Goal: Task Accomplishment & Management: Complete application form

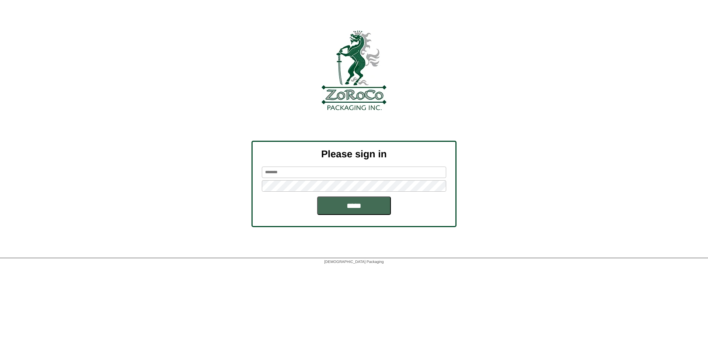
type input "*******"
click at [350, 206] on input "*****" at bounding box center [354, 205] width 74 height 18
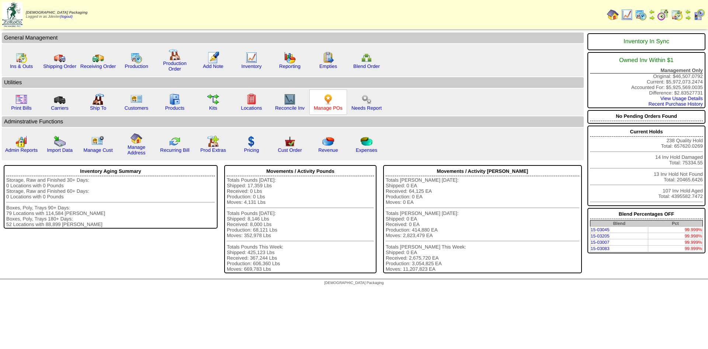
click at [336, 106] on link "Manage POs" at bounding box center [328, 108] width 29 height 6
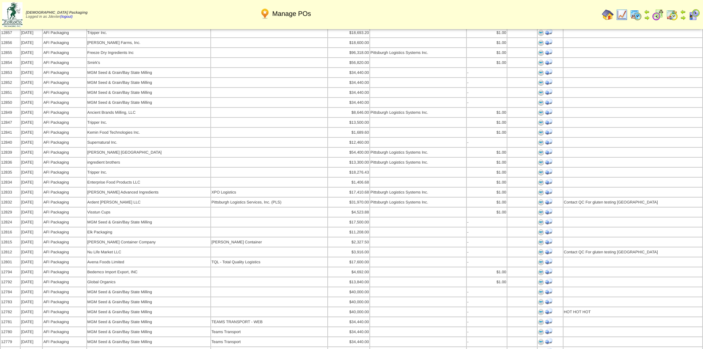
scroll to position [369, 0]
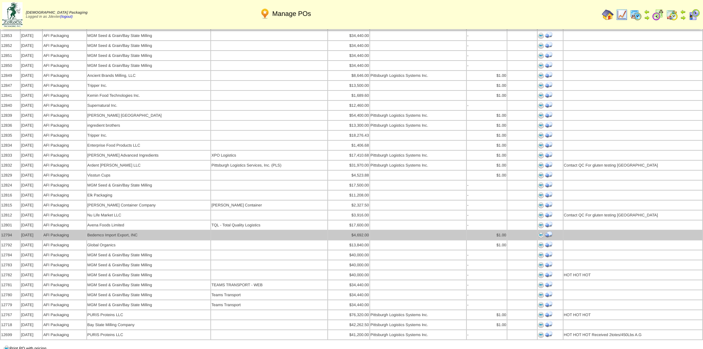
click at [540, 232] on img at bounding box center [541, 235] width 6 height 6
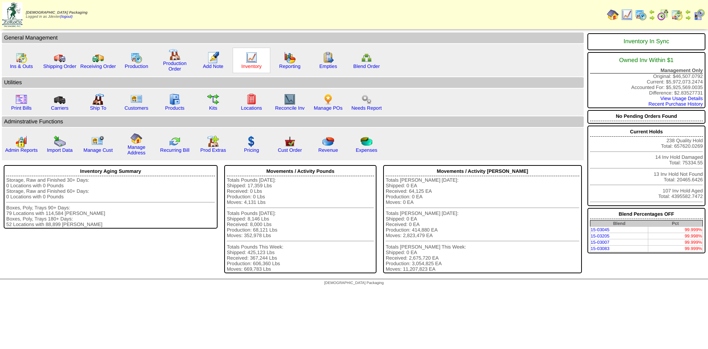
click at [252, 66] on link "Inventory" at bounding box center [252, 66] width 20 height 6
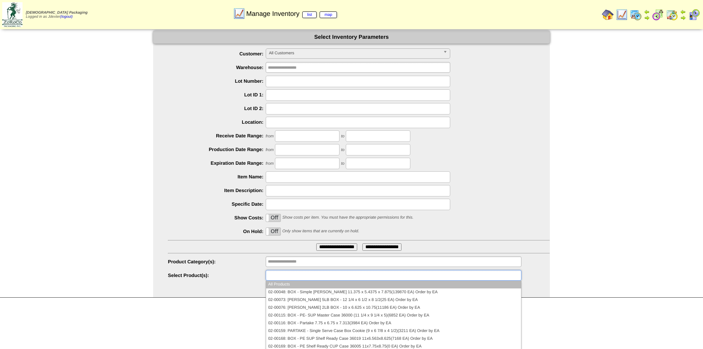
click at [299, 274] on input "text" at bounding box center [291, 274] width 47 height 9
type input "********"
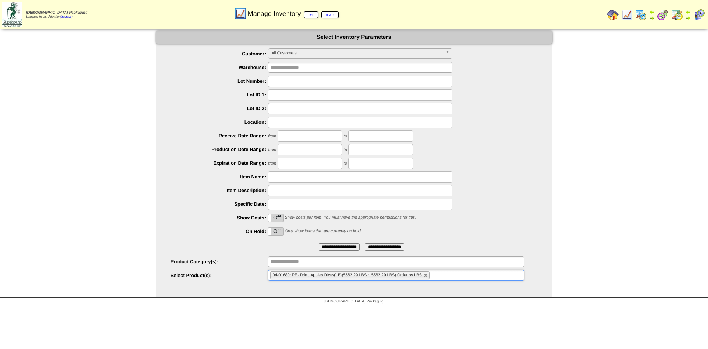
click at [343, 253] on hr at bounding box center [362, 253] width 382 height 1
click at [347, 250] on input "**********" at bounding box center [339, 246] width 41 height 7
click at [350, 246] on input "**********" at bounding box center [339, 246] width 41 height 7
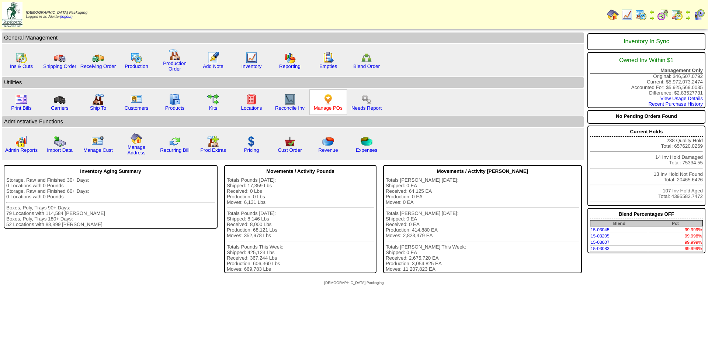
click at [329, 107] on link "Manage POs" at bounding box center [328, 108] width 29 height 6
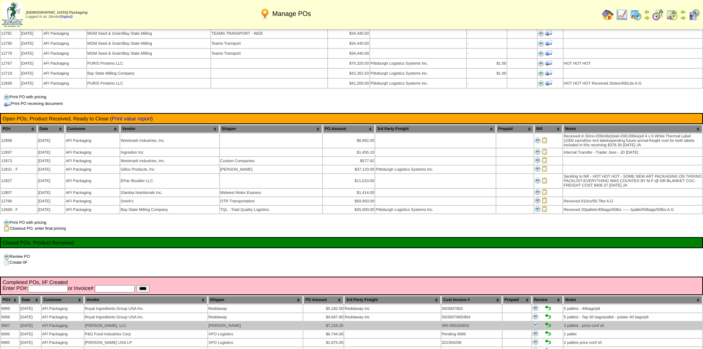
scroll to position [627, 0]
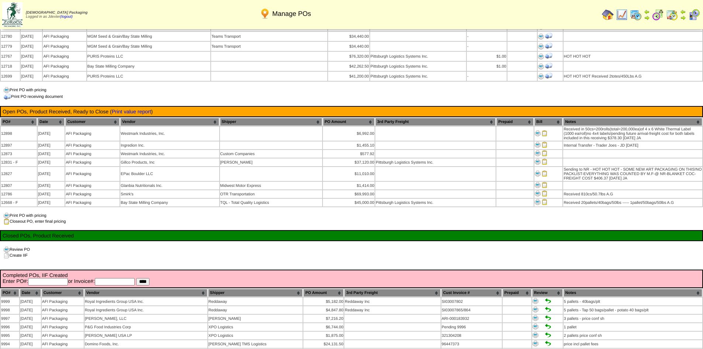
click at [56, 278] on input "text" at bounding box center [48, 281] width 40 height 7
type input "*****"
click at [136, 278] on input "****" at bounding box center [142, 281] width 13 height 7
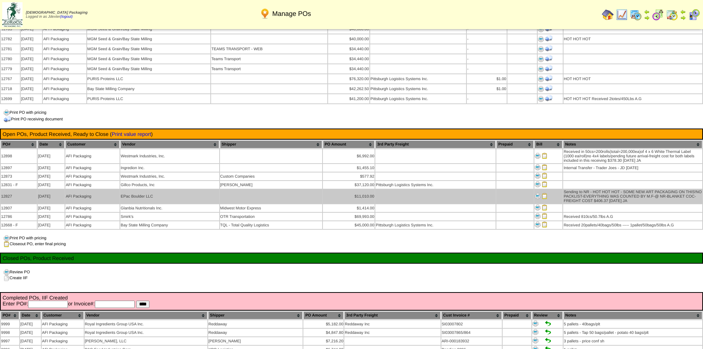
scroll to position [627, 0]
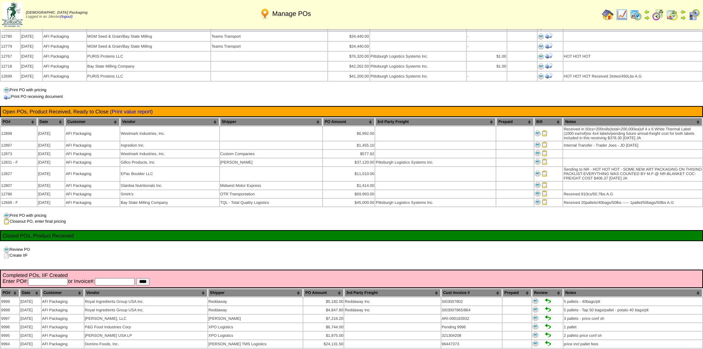
click at [63, 278] on input "text" at bounding box center [48, 281] width 40 height 7
type input "*****"
click at [136, 278] on input "****" at bounding box center [142, 281] width 13 height 7
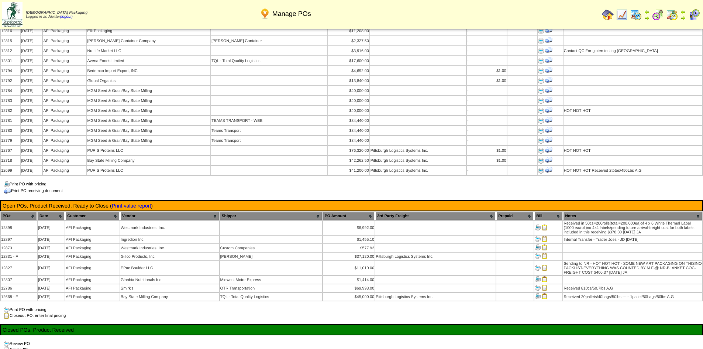
scroll to position [627, 0]
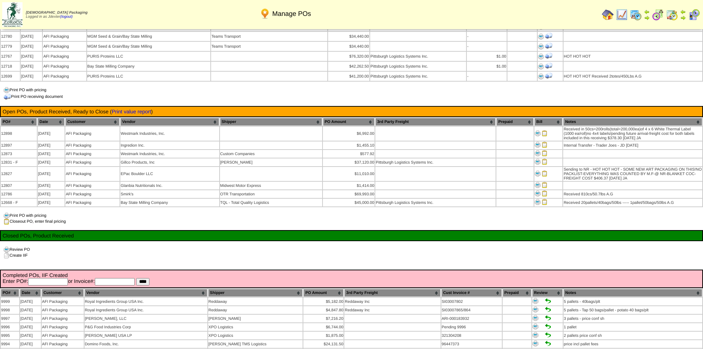
click at [51, 278] on input "text" at bounding box center [48, 281] width 40 height 7
type input "*****"
click at [136, 278] on input "****" at bounding box center [142, 281] width 13 height 7
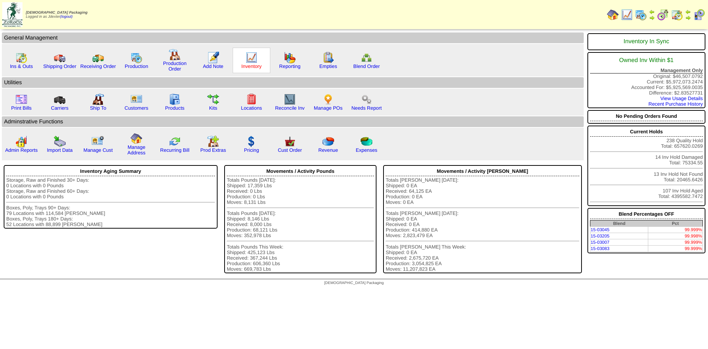
click at [251, 67] on link "Inventory" at bounding box center [252, 66] width 20 height 6
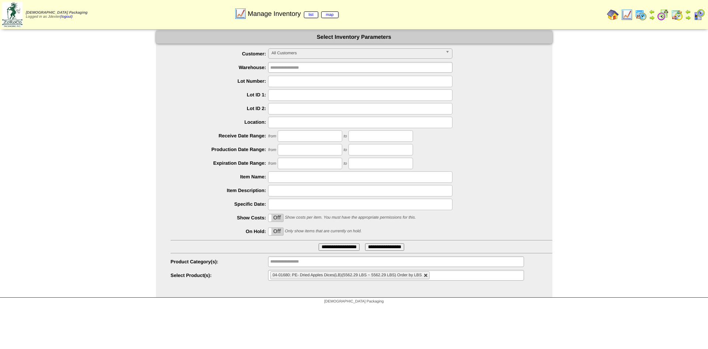
click at [427, 274] on link at bounding box center [426, 275] width 4 height 4
type input "**********"
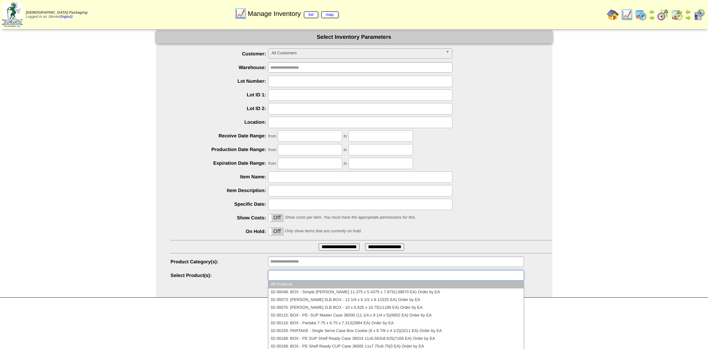
click at [427, 274] on ul at bounding box center [396, 275] width 256 height 11
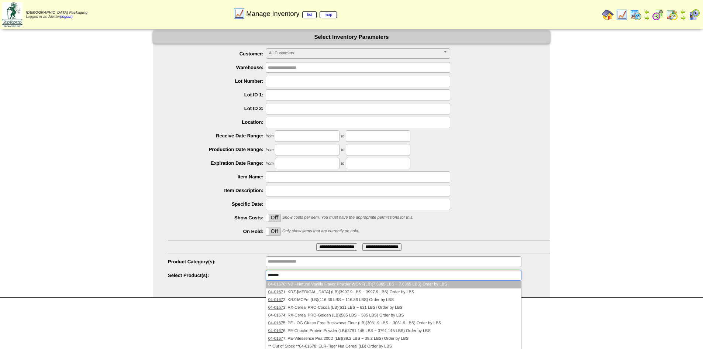
type input "********"
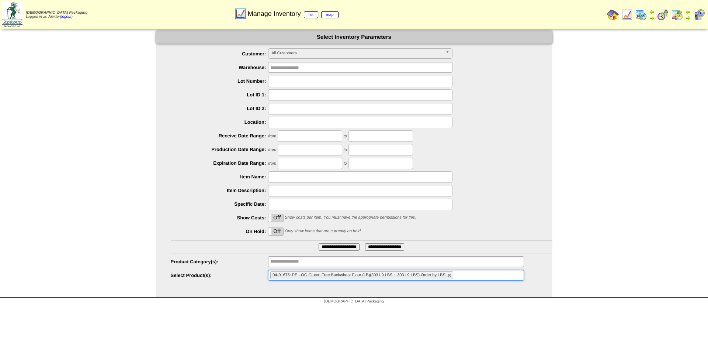
click at [341, 248] on input "**********" at bounding box center [339, 246] width 41 height 7
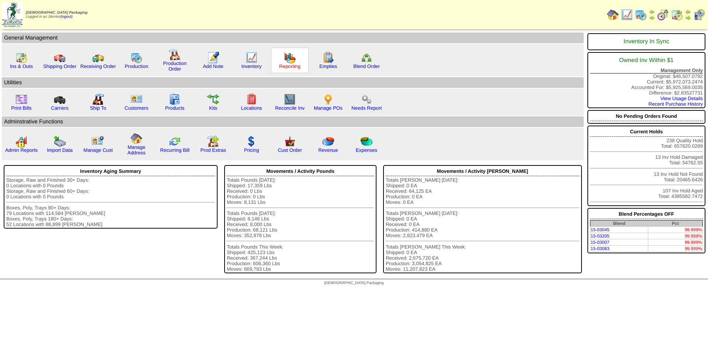
click at [289, 65] on link "Reporting" at bounding box center [289, 66] width 21 height 6
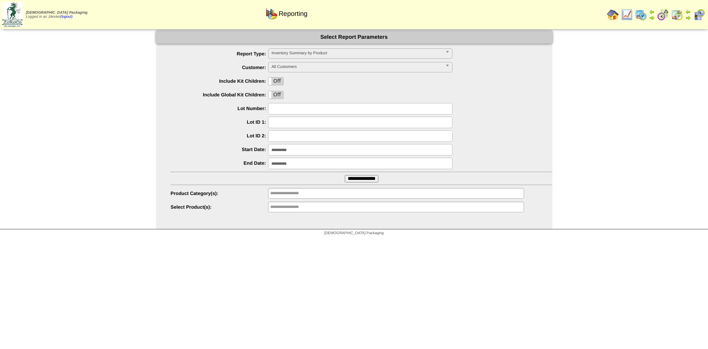
click at [297, 149] on input "**********" at bounding box center [360, 149] width 184 height 11
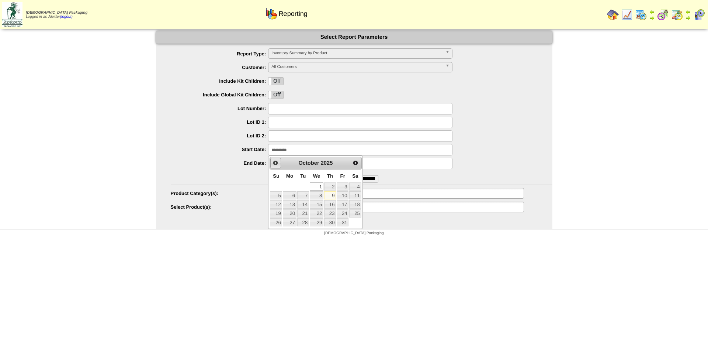
click at [277, 160] on span "Prev" at bounding box center [276, 163] width 6 height 6
click at [349, 162] on div "Prev Next September 2025" at bounding box center [316, 163] width 92 height 13
click at [354, 162] on span "Next" at bounding box center [356, 163] width 6 height 6
click at [317, 182] on link "1" at bounding box center [317, 186] width 14 height 8
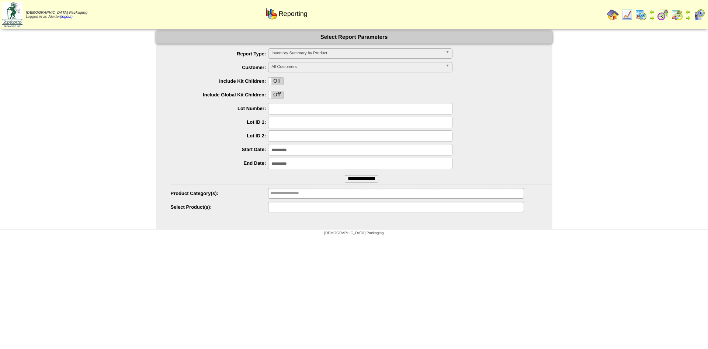
click at [304, 207] on input "text" at bounding box center [293, 206] width 47 height 9
click at [355, 51] on span "Inventory Summary by Product" at bounding box center [356, 53] width 171 height 9
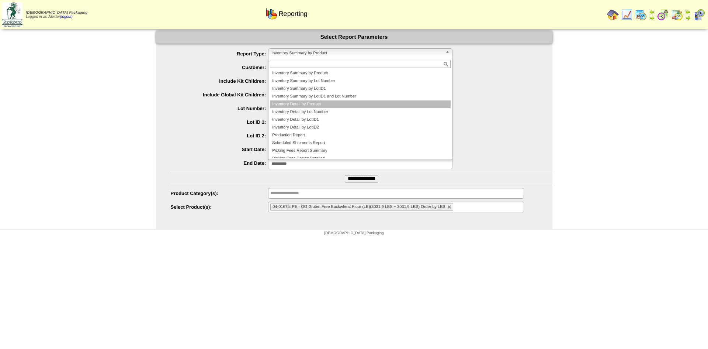
click at [322, 101] on li "Inventory Detail by Product" at bounding box center [360, 104] width 181 height 8
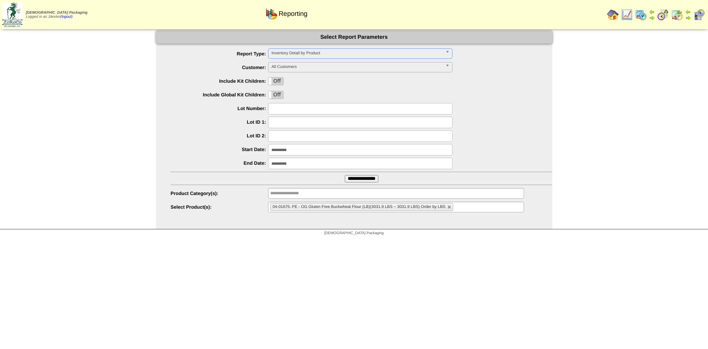
click at [374, 178] on input "**********" at bounding box center [362, 178] width 34 height 7
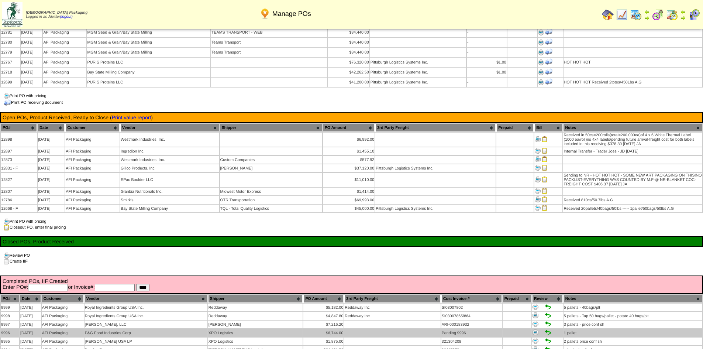
scroll to position [627, 0]
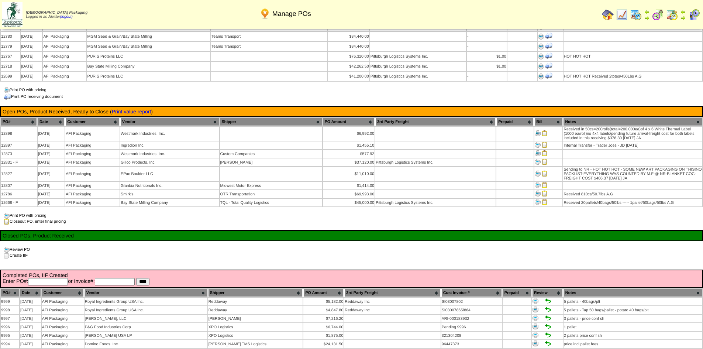
click at [56, 278] on input "text" at bounding box center [48, 281] width 40 height 7
type input "*****"
click at [136, 278] on input "****" at bounding box center [142, 281] width 13 height 7
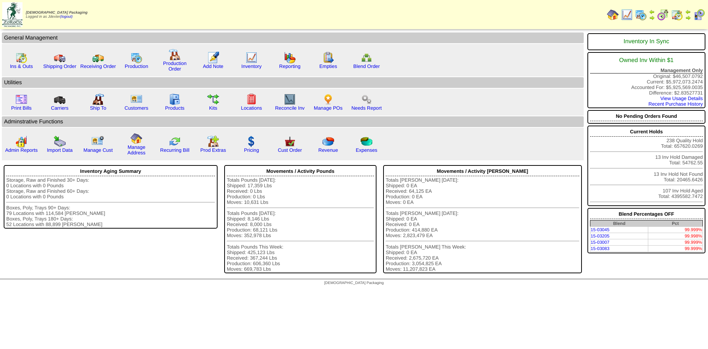
click at [688, 17] on img at bounding box center [688, 18] width 6 height 6
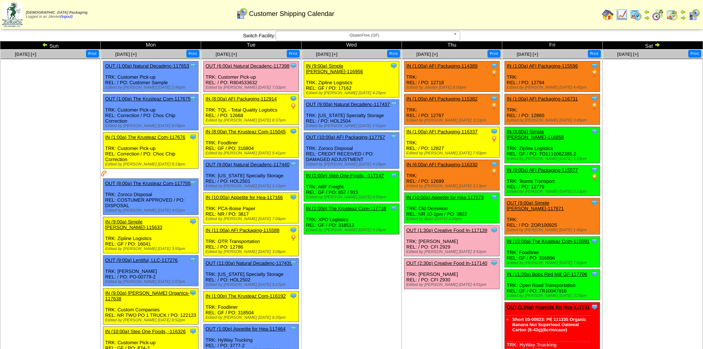
click at [604, 11] on img at bounding box center [608, 15] width 12 height 12
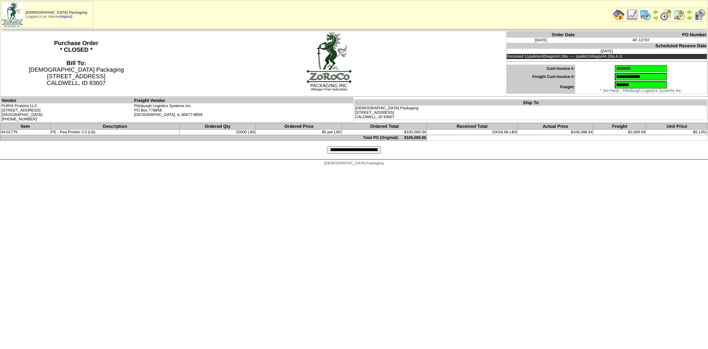
click at [592, 169] on html "[DEMOGRAPHIC_DATA] Packaging Logged in as Jdexter (logout) Print All" at bounding box center [354, 84] width 708 height 169
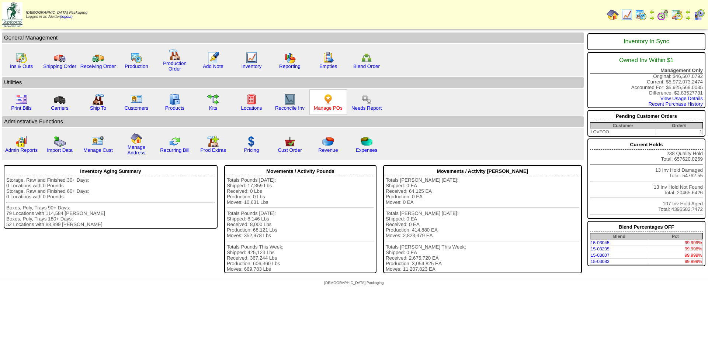
click at [321, 106] on link "Manage POs" at bounding box center [328, 108] width 29 height 6
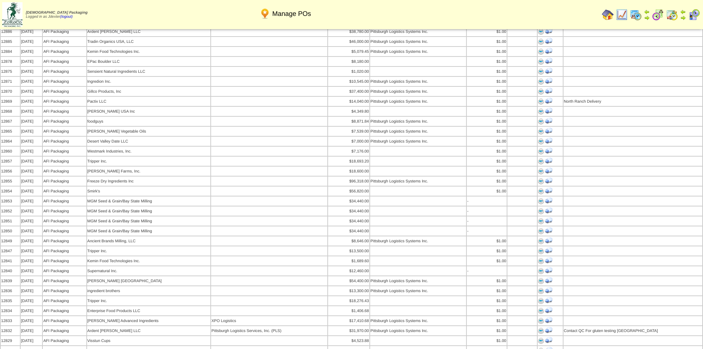
scroll to position [221, 0]
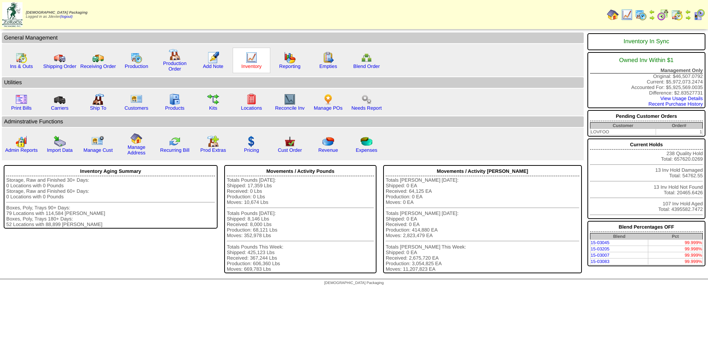
click at [249, 68] on link "Inventory" at bounding box center [252, 66] width 20 height 6
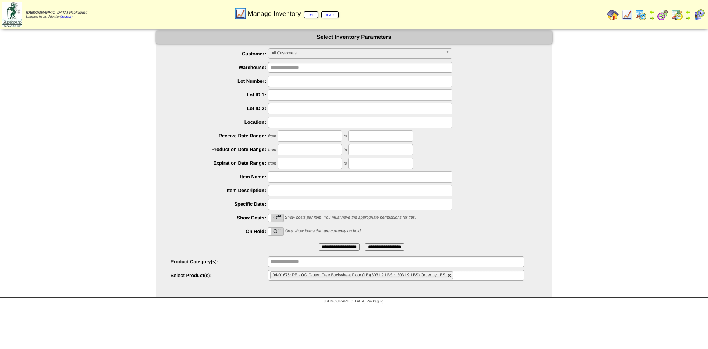
click at [448, 273] on link at bounding box center [449, 275] width 4 height 4
type input "**********"
click at [449, 274] on ul at bounding box center [396, 275] width 256 height 11
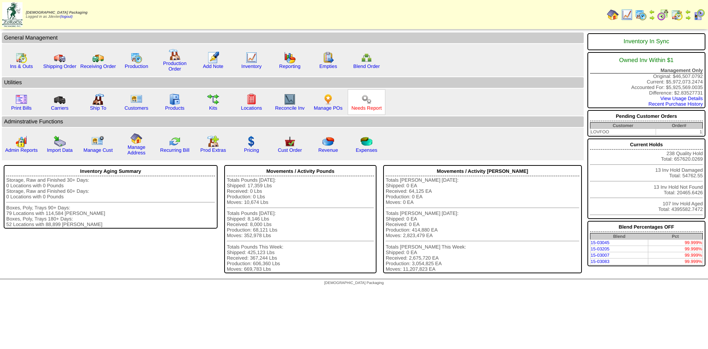
click at [362, 106] on link "Needs Report" at bounding box center [367, 108] width 30 height 6
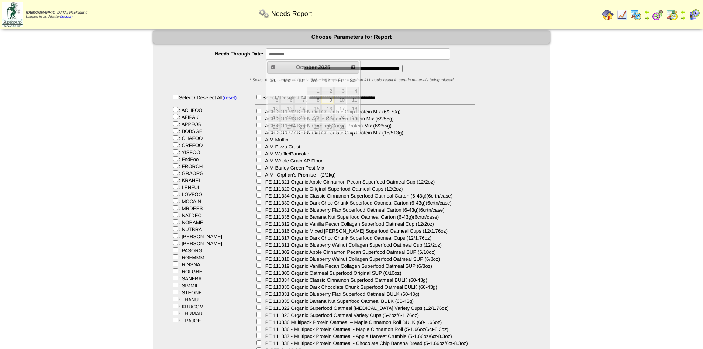
click at [297, 52] on input "**********" at bounding box center [358, 53] width 184 height 11
click at [345, 127] on link "31" at bounding box center [340, 126] width 12 height 8
type input "**********"
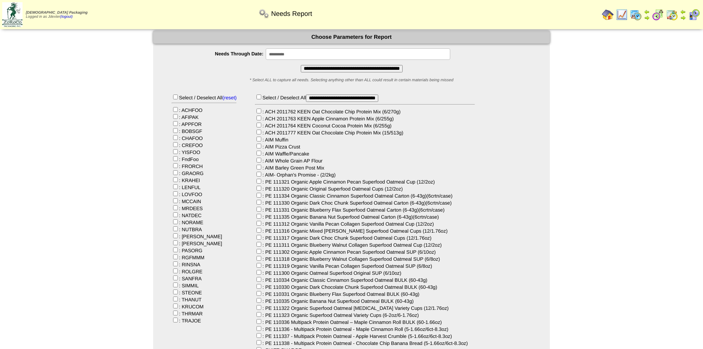
click at [348, 69] on input "**********" at bounding box center [352, 68] width 102 height 7
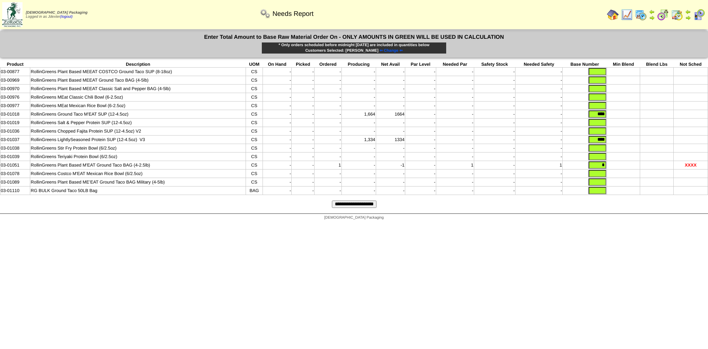
drag, startPoint x: 595, startPoint y: 115, endPoint x: 619, endPoint y: 115, distance: 24.0
click at [619, 115] on tr "03-01018 RollinGreens Ground Taco M'EAT SUP (12-4.5oz) CS - - - 1,664 1664 - - …" at bounding box center [354, 114] width 708 height 8
drag, startPoint x: 593, startPoint y: 143, endPoint x: 615, endPoint y: 147, distance: 22.0
click at [615, 147] on tbody "Product Description UOM On Hand Picked Ordered Producing Net Avail Par Level Ne…" at bounding box center [354, 128] width 708 height 134
drag, startPoint x: 601, startPoint y: 170, endPoint x: 613, endPoint y: 170, distance: 11.8
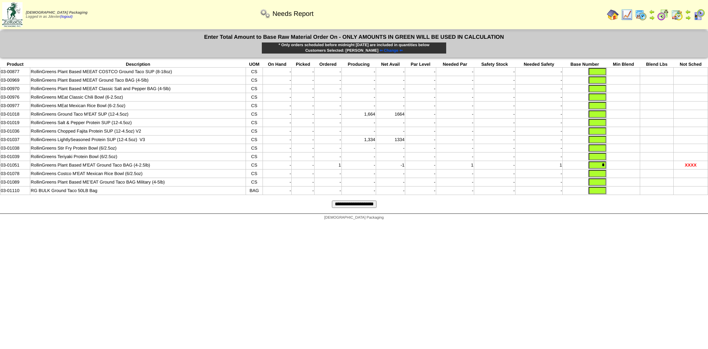
click at [613, 169] on tr "03-01051 RollinGreens Plant Based M'EAT Ground Taco BAG (4-2.5lb) CS - - 1 - -1…" at bounding box center [354, 165] width 708 height 8
click at [603, 114] on input "text" at bounding box center [598, 113] width 18 height 7
type input "***"
click at [603, 124] on input "text" at bounding box center [598, 122] width 18 height 7
type input "***"
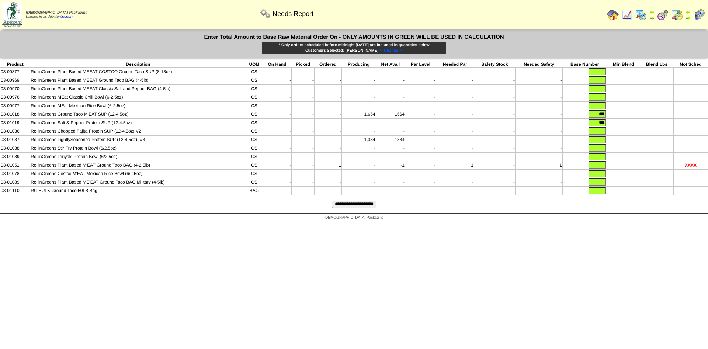
click at [595, 142] on input "text" at bounding box center [598, 139] width 18 height 7
type input "***"
click at [596, 95] on input "text" at bounding box center [598, 96] width 18 height 7
type input "***"
click at [599, 107] on input "text" at bounding box center [598, 105] width 18 height 7
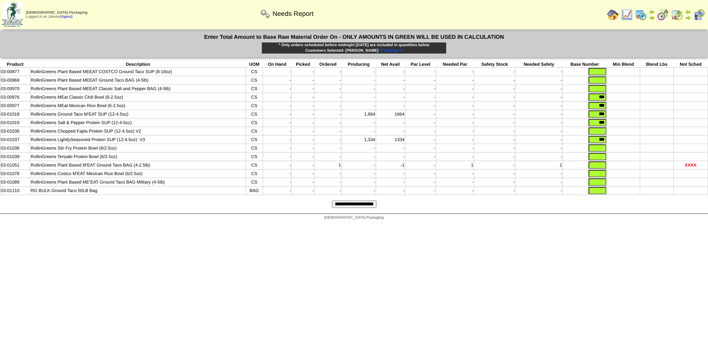
type input "***"
click at [600, 152] on input "text" at bounding box center [598, 147] width 18 height 7
type input "***"
click at [595, 160] on input "text" at bounding box center [598, 156] width 18 height 7
type input "***"
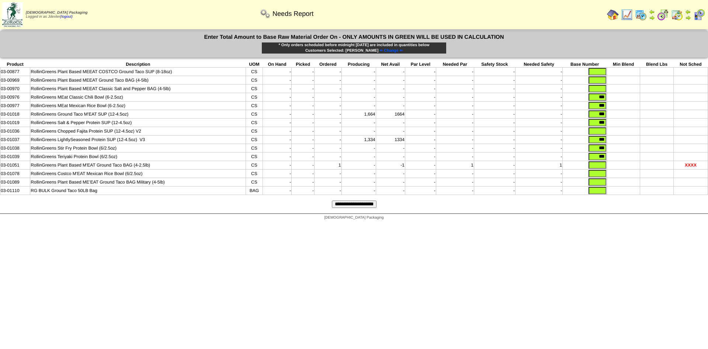
click at [601, 194] on input "text" at bounding box center [598, 190] width 18 height 7
type input "*"
click at [601, 186] on input "text" at bounding box center [598, 181] width 18 height 7
type input "*"
click at [601, 177] on input "text" at bounding box center [598, 173] width 18 height 7
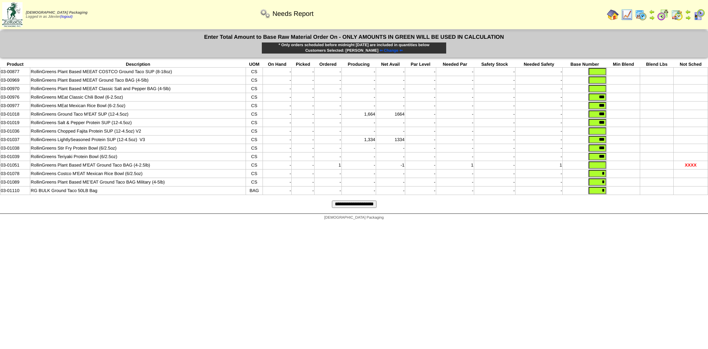
type input "*"
click at [602, 167] on input "text" at bounding box center [598, 164] width 18 height 7
type input "*"
click at [600, 134] on input "text" at bounding box center [598, 130] width 18 height 7
type input "*"
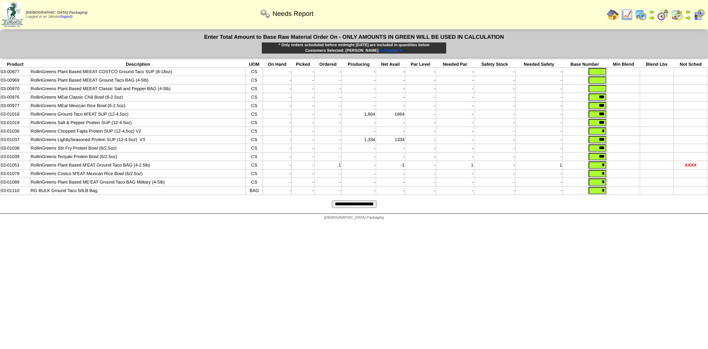
click at [603, 89] on input "text" at bounding box center [598, 88] width 18 height 7
type input "*"
click at [603, 81] on input "text" at bounding box center [598, 79] width 18 height 7
type input "*"
click at [604, 72] on input "text" at bounding box center [598, 71] width 18 height 7
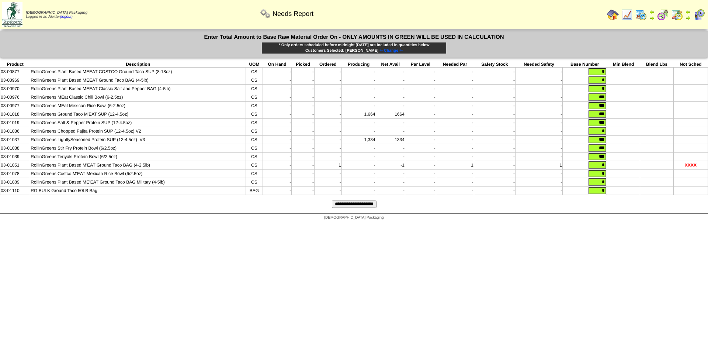
type input "*"
click at [375, 208] on input "**********" at bounding box center [354, 203] width 45 height 7
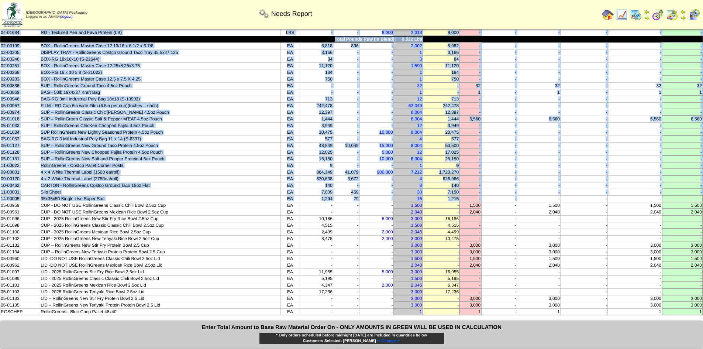
scroll to position [221, 0]
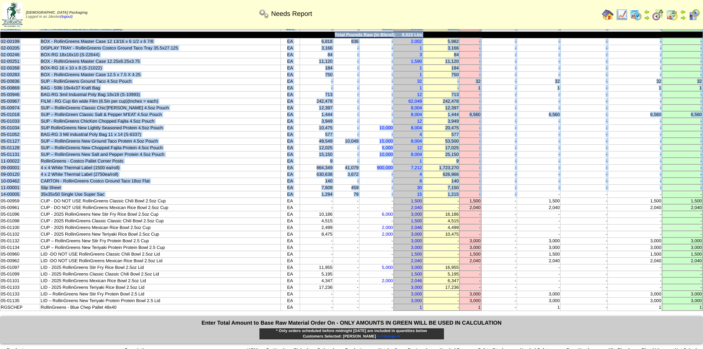
drag, startPoint x: 9, startPoint y: 48, endPoint x: 701, endPoint y: 306, distance: 738.4
click at [701, 306] on tbody "Product Description UOM On Hand Picked In Bound Needed Net Avail Short Par Leve…" at bounding box center [351, 68] width 702 height 484
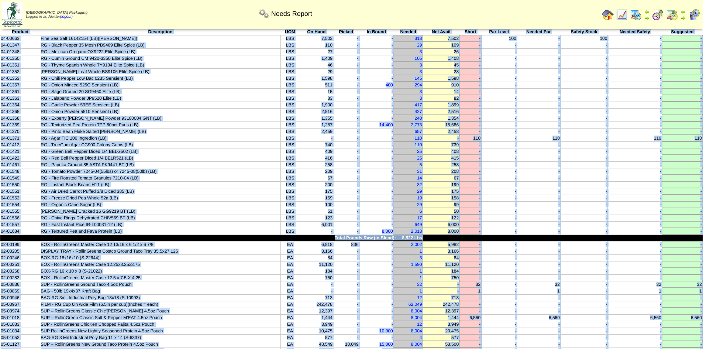
scroll to position [0, 0]
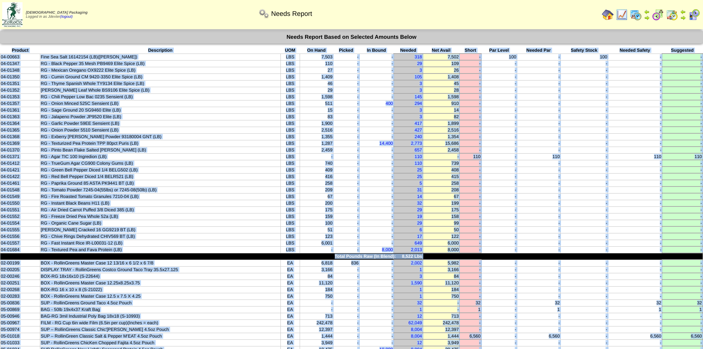
copy tbody "Product Description UOM On Hand Picked In Bound Needed Net Avail Short Par Leve…"
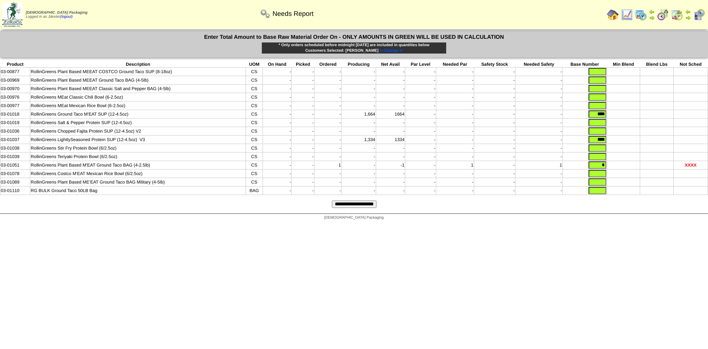
drag, startPoint x: 593, startPoint y: 115, endPoint x: 620, endPoint y: 117, distance: 26.3
click at [620, 117] on tr "03-01018 RollinGreens Ground Taco M'EAT SUP (12-4.5oz) CS - - - 1,664 1664 - - …" at bounding box center [354, 114] width 708 height 8
type input "****"
click at [594, 132] on input "text" at bounding box center [598, 130] width 18 height 7
type input "***"
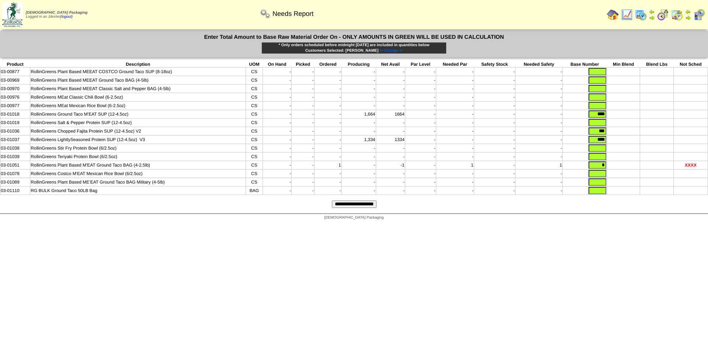
drag, startPoint x: 595, startPoint y: 142, endPoint x: 617, endPoint y: 142, distance: 22.1
click at [617, 142] on tr "03-01037 RollinGreens LightlySeasoned Protein SUP (12-4.5oz) V3 CS - - - 1,334 …" at bounding box center [354, 139] width 708 height 8
type input "***"
click at [602, 194] on input "text" at bounding box center [598, 190] width 18 height 7
type input "*"
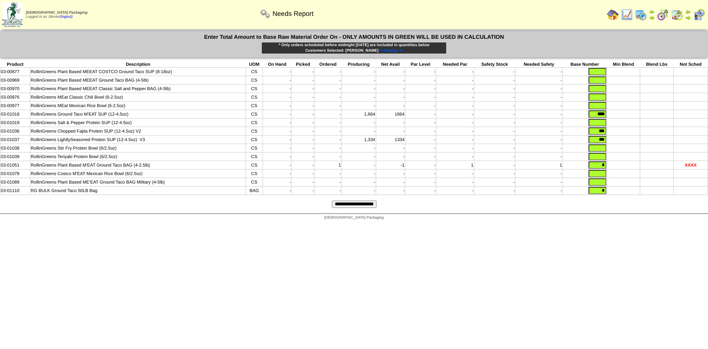
click at [600, 186] on input "text" at bounding box center [598, 181] width 18 height 7
type input "*"
click at [603, 177] on input "text" at bounding box center [598, 173] width 18 height 7
type input "*"
click at [598, 159] on input "text" at bounding box center [598, 156] width 18 height 7
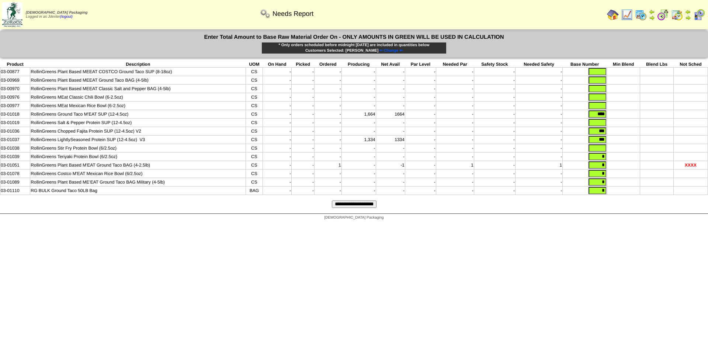
type input "*"
click at [600, 150] on input "text" at bounding box center [598, 147] width 18 height 7
type input "*"
click at [603, 123] on input "text" at bounding box center [598, 122] width 18 height 7
type input "*"
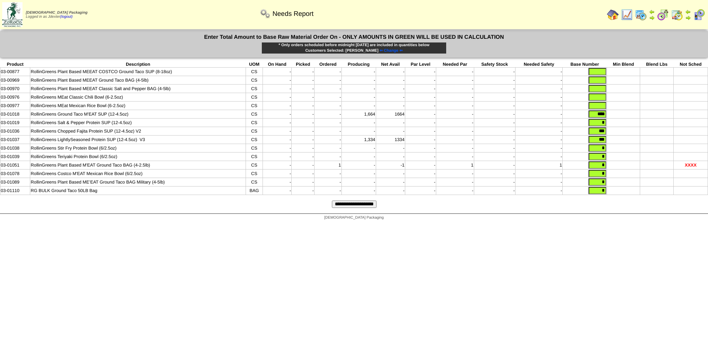
click at [602, 108] on input "text" at bounding box center [598, 105] width 18 height 7
type input "*"
click at [603, 97] on input "text" at bounding box center [598, 96] width 18 height 7
type input "*"
click at [603, 90] on input "text" at bounding box center [598, 88] width 18 height 7
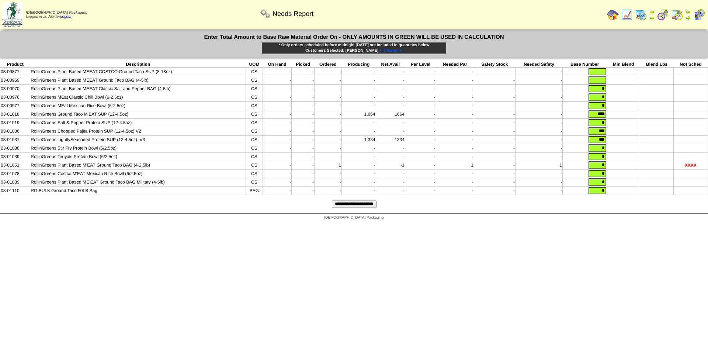
type input "*"
click at [603, 81] on input "text" at bounding box center [598, 79] width 18 height 7
type input "*"
click at [604, 70] on input "text" at bounding box center [598, 71] width 18 height 7
type input "*"
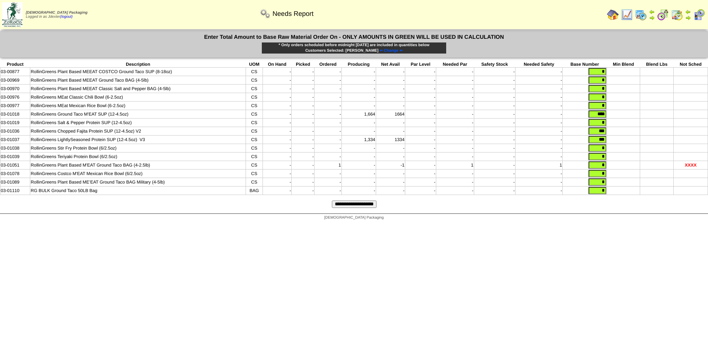
click at [615, 211] on form "Enter Total Amount to Base Raw Material Order On - ONLY AMOUNTS IN GREEN WILL B…" at bounding box center [354, 122] width 708 height 183
click at [364, 205] on form "Enter Total Amount to Base Raw Material Order On - ONLY AMOUNTS IN GREEN WILL B…" at bounding box center [354, 122] width 708 height 183
click at [366, 208] on input "**********" at bounding box center [354, 203] width 45 height 7
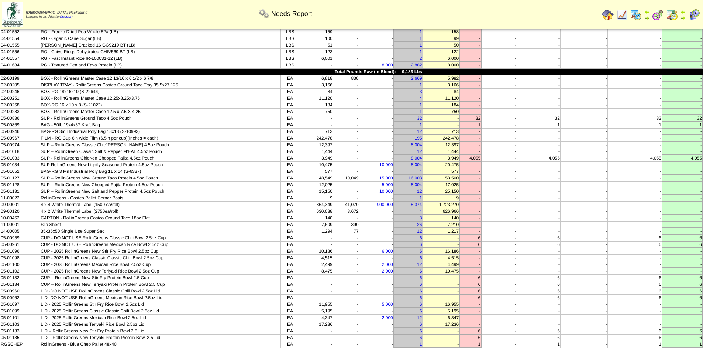
scroll to position [221, 0]
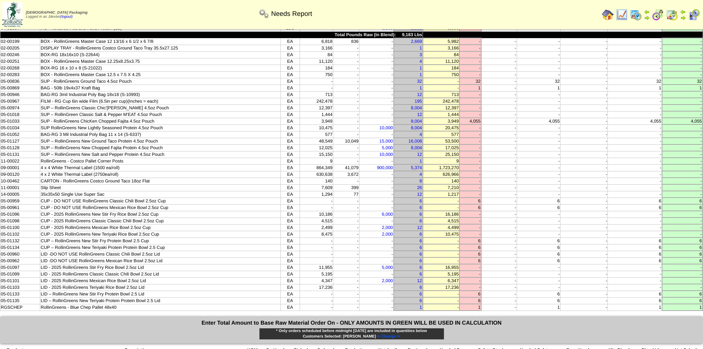
drag, startPoint x: 11, startPoint y: 49, endPoint x: 702, endPoint y: 307, distance: 737.3
click at [702, 307] on tbody "Product Description UOM On Hand Picked In Bound Needed Net Avail Short Par Leve…" at bounding box center [351, 68] width 702 height 484
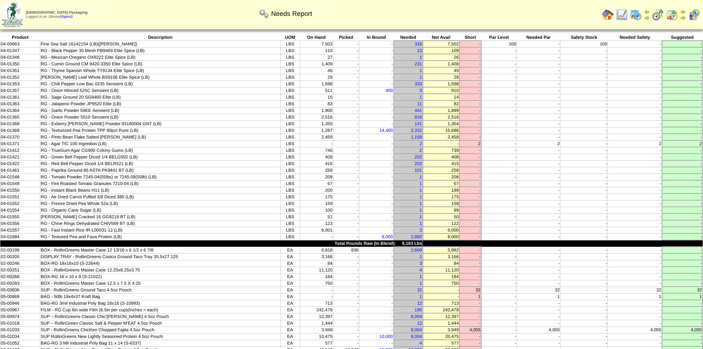
scroll to position [0, 0]
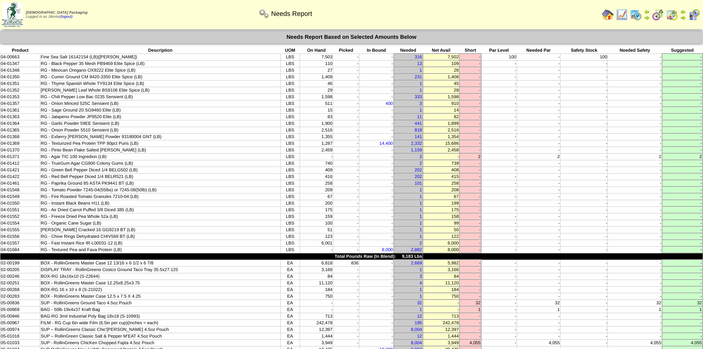
copy tbody "Product Description UOM On Hand Picked In Bound Needed Net Avail Short Par Leve…"
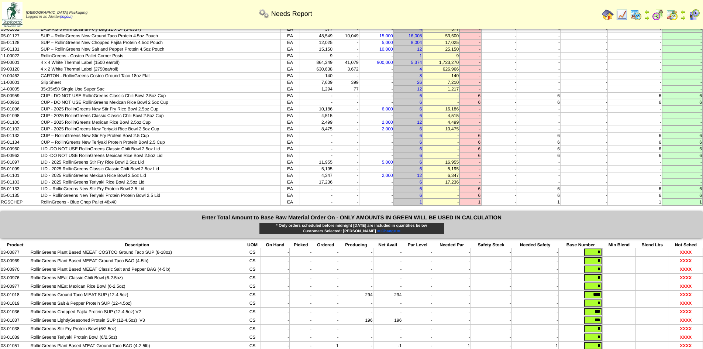
scroll to position [388, 0]
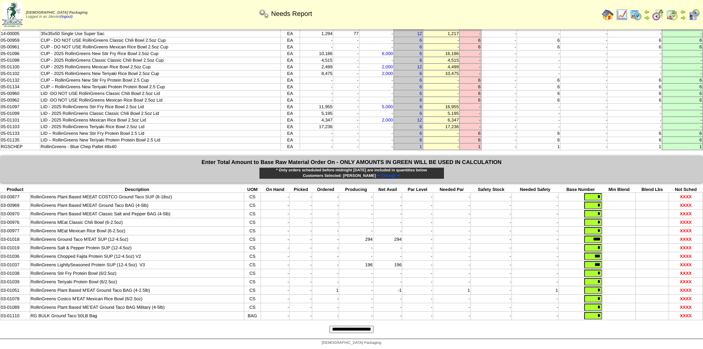
drag, startPoint x: 589, startPoint y: 236, endPoint x: 611, endPoint y: 235, distance: 22.5
click at [611, 235] on tr "03-01018 RollinGreens Ground Taco M'EAT SUP (12-4.5oz) CS - - - 294 294 - - - -…" at bounding box center [351, 239] width 702 height 8
type input "***"
drag, startPoint x: 598, startPoint y: 245, endPoint x: 633, endPoint y: 249, distance: 36.1
click at [633, 249] on tbody "Product Description UOM On Hand Picked Ordered Producing Net Avail Par Level Ne…" at bounding box center [351, 253] width 702 height 134
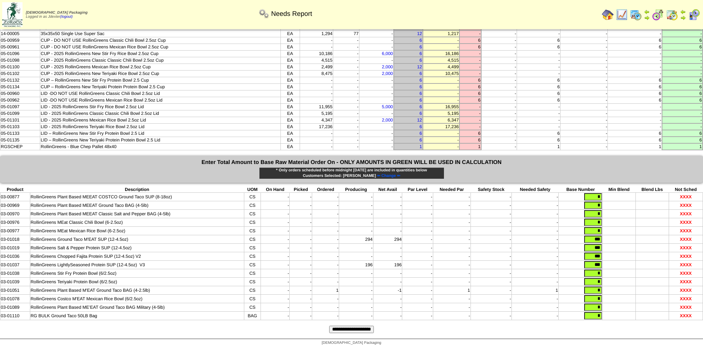
type input "***"
drag, startPoint x: 592, startPoint y: 253, endPoint x: 623, endPoint y: 253, distance: 30.6
click at [623, 253] on tr "03-01036 RollinGreens Chopped Fajita Protein SUP (12-4.5oz) V2 CS - - - - - - -…" at bounding box center [351, 256] width 702 height 8
type input "*"
click at [629, 338] on form "Enter Total Amount to Base Raw Material Order On - ONLY AMOUNTS IN GREEN WILL B…" at bounding box center [351, 247] width 703 height 183
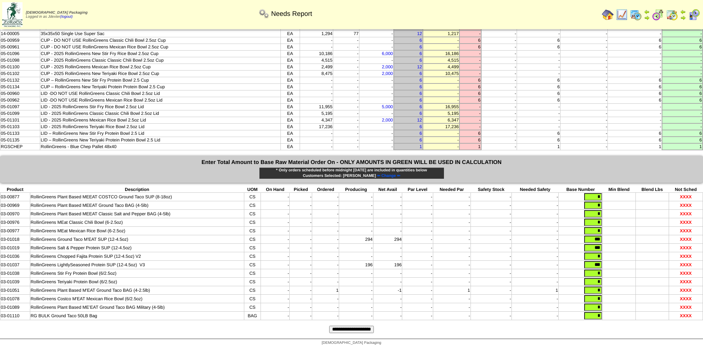
drag, startPoint x: 587, startPoint y: 260, endPoint x: 617, endPoint y: 265, distance: 30.3
click at [617, 265] on tr "03-01037 RollinGreens LightlySeasoned Protein SUP (12-4.5oz) V3 CS - - - 196 19…" at bounding box center [351, 264] width 702 height 8
type input "*"
click at [622, 330] on form "Enter Total Amount to Base Raw Material Order On - ONLY AMOUNTS IN GREEN WILL B…" at bounding box center [351, 247] width 703 height 183
drag, startPoint x: 596, startPoint y: 271, endPoint x: 607, endPoint y: 271, distance: 11.1
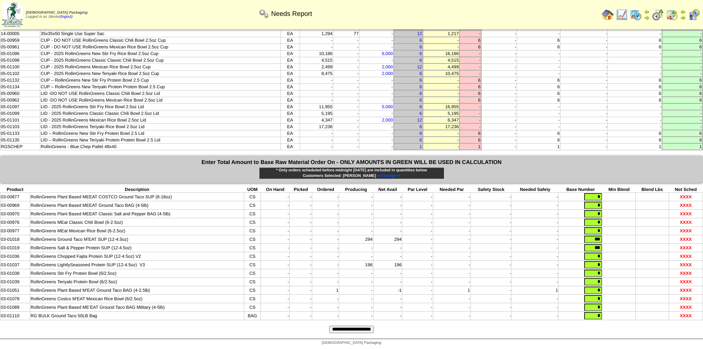
click at [607, 271] on tr "03-01038 RollinGreens Stir Fry Protein Bowl (6/2.5oz) CS - - - - - - - - - *" at bounding box center [351, 273] width 702 height 8
type input "***"
drag, startPoint x: 592, startPoint y: 279, endPoint x: 605, endPoint y: 280, distance: 12.9
click at [605, 280] on tr "03-01039 RollinGreens Teriyaki Protein Bowl (6/2.5oz) CS - - - - - - - - - *" at bounding box center [351, 281] width 702 height 8
type input "****"
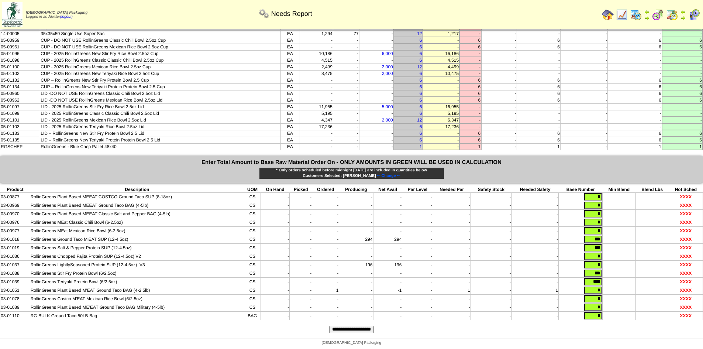
drag, startPoint x: 593, startPoint y: 288, endPoint x: 604, endPoint y: 288, distance: 10.7
click at [604, 288] on tr "03-01051 RollinGreens Plant Based M'EAT Ground Taco BAG (4-2.5lb) CS - - 1 - -1…" at bounding box center [351, 290] width 702 height 8
type input "***"
click at [366, 326] on input "**********" at bounding box center [351, 328] width 45 height 7
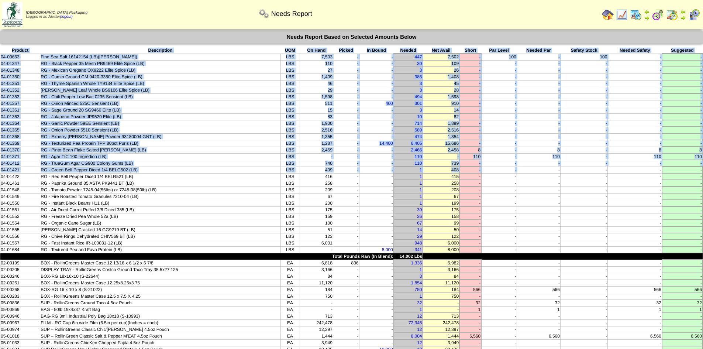
drag, startPoint x: 11, startPoint y: 49, endPoint x: 516, endPoint y: 172, distance: 520.1
click at [516, 172] on tbody "Product Description UOM On Hand Picked In Bound Needed Net Avail Short Par Leve…" at bounding box center [351, 289] width 702 height 484
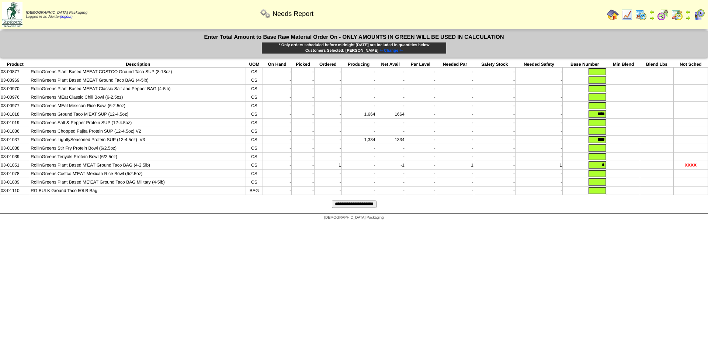
drag, startPoint x: 605, startPoint y: 168, endPoint x: 614, endPoint y: 169, distance: 8.9
click at [614, 169] on tr "03-01051 RollinGreens Plant Based M'EAT Ground Taco BAG (4-2.5lb) CS - - 1 - -1…" at bounding box center [354, 165] width 708 height 8
drag, startPoint x: 593, startPoint y: 139, endPoint x: 631, endPoint y: 141, distance: 37.7
click at [631, 141] on tr "03-01037 RollinGreens LightlySeasoned Protein SUP (12-4.5oz) V3 CS - - - 1,334 …" at bounding box center [354, 139] width 708 height 8
drag, startPoint x: 594, startPoint y: 116, endPoint x: 620, endPoint y: 115, distance: 26.2
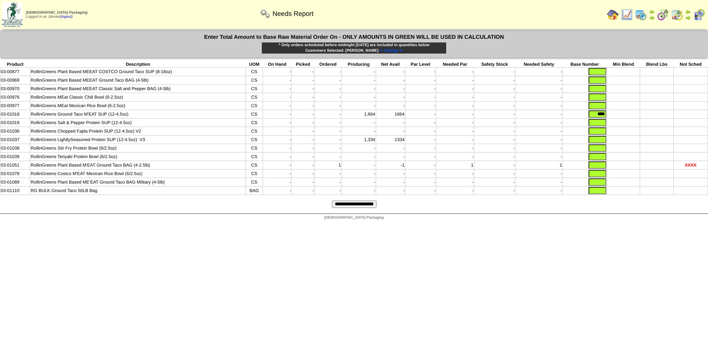
click at [620, 115] on tr "03-01018 RollinGreens Ground Taco M'EAT SUP (12-4.5oz) CS - - - 1,664 1664 - - …" at bounding box center [354, 114] width 708 height 8
click at [623, 224] on html "[DEMOGRAPHIC_DATA] Packaging Logged in as Jdexter (logout) Print All" at bounding box center [354, 112] width 708 height 224
click at [595, 114] on input "text" at bounding box center [598, 113] width 18 height 7
type input "***"
click at [595, 124] on input "text" at bounding box center [598, 122] width 18 height 7
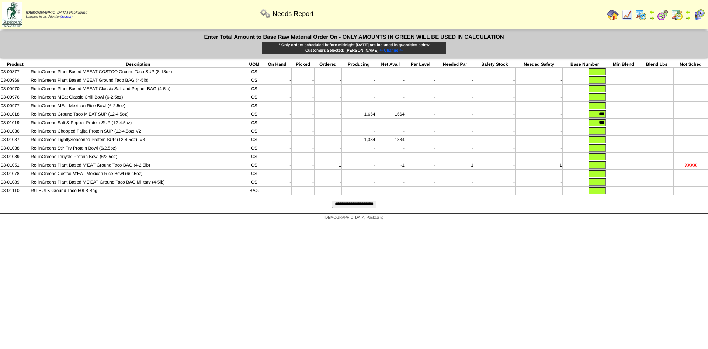
type input "***"
click at [601, 152] on input "text" at bounding box center [598, 147] width 18 height 7
type input "***"
click at [598, 160] on input "text" at bounding box center [598, 156] width 18 height 7
type input "****"
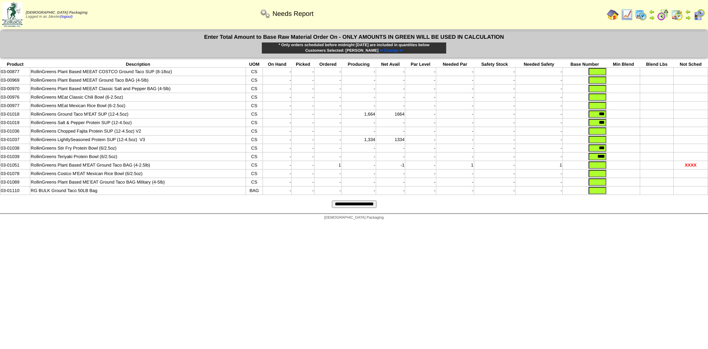
click at [589, 168] on input "text" at bounding box center [598, 164] width 18 height 7
type input "***"
click at [598, 186] on td at bounding box center [585, 182] width 44 height 8
click at [580, 206] on form "Enter Total Amount to Base Raw Material Order On - ONLY AMOUNTS IN GREEN WILL B…" at bounding box center [354, 122] width 708 height 183
click at [593, 194] on input "text" at bounding box center [598, 190] width 18 height 7
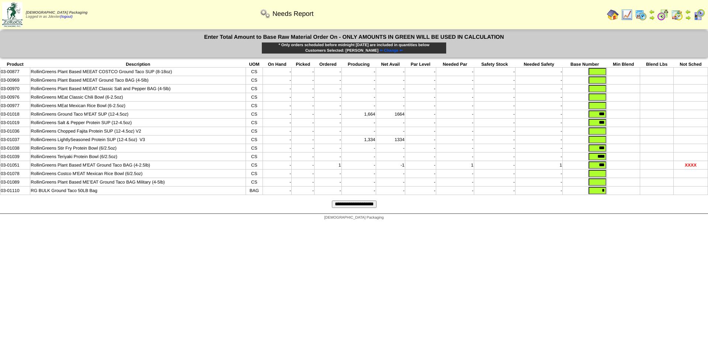
type input "*"
click at [599, 186] on input "text" at bounding box center [598, 181] width 18 height 7
type input "*"
click at [602, 177] on input "text" at bounding box center [598, 173] width 18 height 7
type input "*"
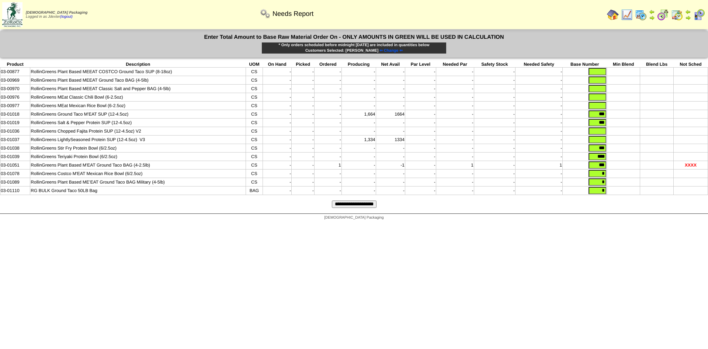
click at [598, 142] on input "text" at bounding box center [598, 139] width 18 height 7
type input "*"
click at [600, 133] on input "text" at bounding box center [598, 130] width 18 height 7
type input "*"
click at [603, 107] on input "text" at bounding box center [598, 105] width 18 height 7
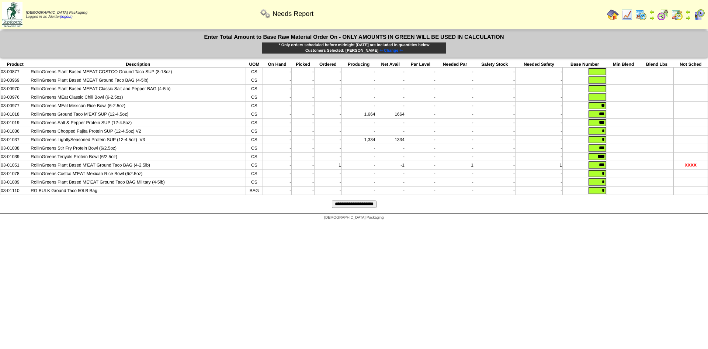
type input "**"
click at [602, 97] on input "text" at bounding box center [598, 96] width 18 height 7
type input "*"
click at [602, 88] on input "text" at bounding box center [598, 88] width 18 height 7
type input "*"
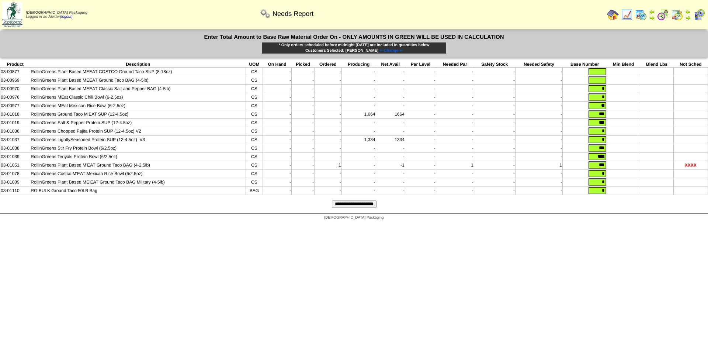
click at [603, 79] on input "text" at bounding box center [598, 79] width 18 height 7
type input "*"
click at [606, 69] on input "text" at bounding box center [598, 71] width 18 height 7
type input "*"
click at [603, 105] on input "**" at bounding box center [598, 105] width 18 height 7
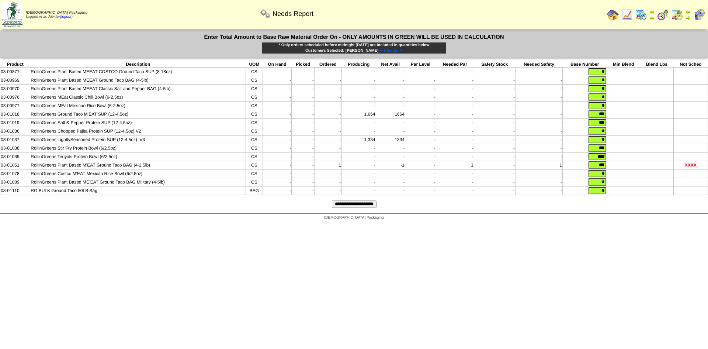
type input "*"
click at [377, 208] on input "**********" at bounding box center [354, 203] width 45 height 7
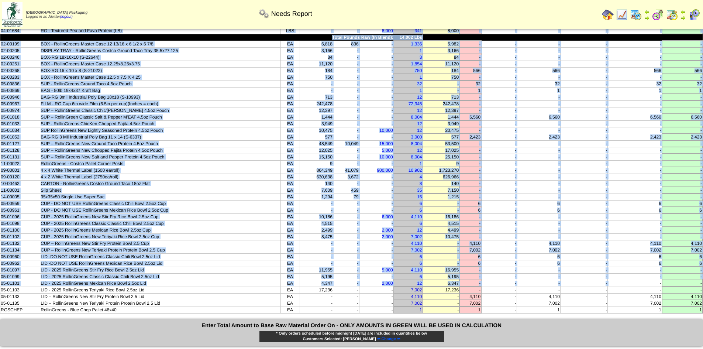
scroll to position [221, 0]
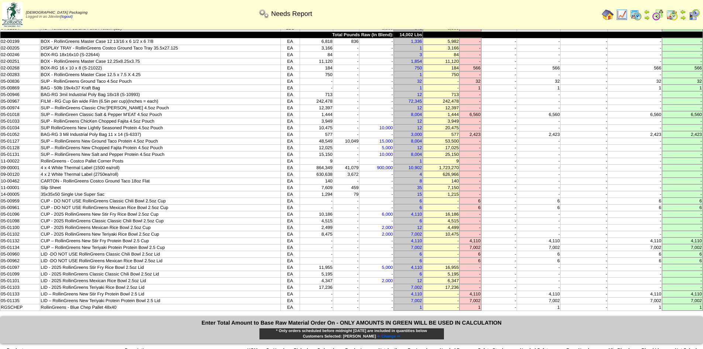
drag, startPoint x: 10, startPoint y: 46, endPoint x: 704, endPoint y: 306, distance: 741.0
click at [702, 306] on html "[DEMOGRAPHIC_DATA] Packaging Logged in as Jdexter (logout) Print All" at bounding box center [351, 144] width 703 height 730
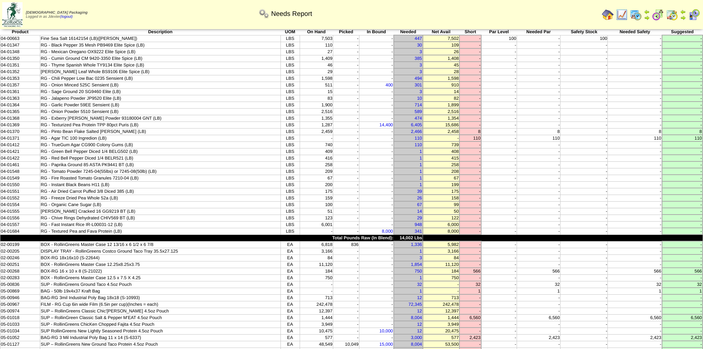
scroll to position [0, 0]
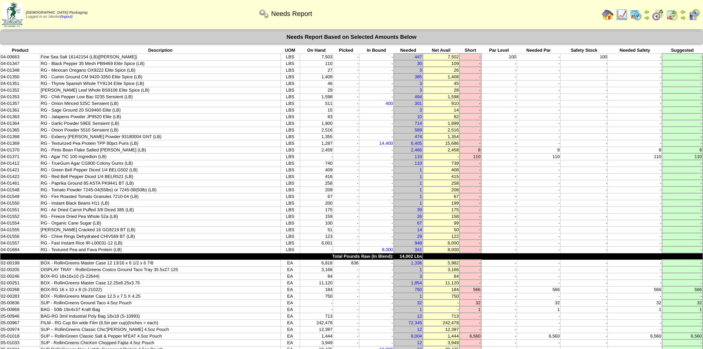
copy div
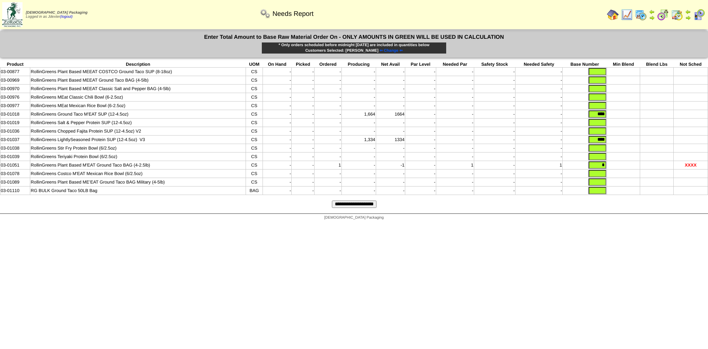
drag, startPoint x: 591, startPoint y: 235, endPoint x: 597, endPoint y: 219, distance: 17.7
click at [592, 224] on html "[DEMOGRAPHIC_DATA] Packaging Logged in as Jdexter (logout) Print All" at bounding box center [354, 112] width 708 height 224
drag, startPoint x: 593, startPoint y: 116, endPoint x: 631, endPoint y: 119, distance: 38.9
click at [631, 118] on tr "03-01018 RollinGreens Ground Taco M'EAT SUP (12-4.5oz) CS - - - 1,664 1664 - - …" at bounding box center [354, 114] width 708 height 8
drag, startPoint x: 594, startPoint y: 142, endPoint x: 610, endPoint y: 143, distance: 16.6
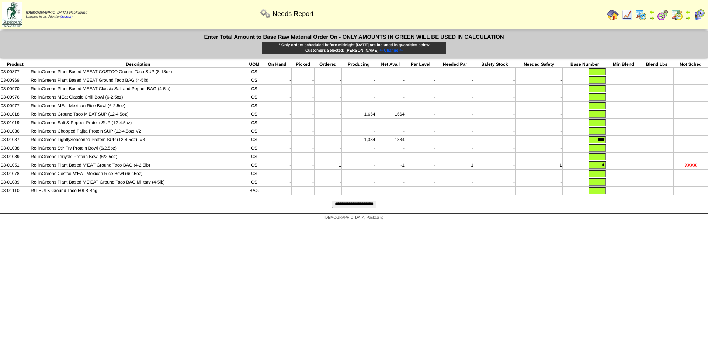
click at [610, 142] on tr "03-01037 RollinGreens LightlySeasoned Protein SUP (12-4.5oz) V3 CS - - - 1,334 …" at bounding box center [354, 139] width 708 height 8
drag, startPoint x: 599, startPoint y: 169, endPoint x: 624, endPoint y: 169, distance: 25.8
click at [624, 169] on tr "03-01051 RollinGreens Plant Based M'EAT Ground Taco BAG (4-2.5lb) CS - - 1 - -1…" at bounding box center [354, 165] width 708 height 8
click at [610, 224] on div "[DEMOGRAPHIC_DATA] Packaging" at bounding box center [354, 219] width 708 height 10
click at [600, 115] on input "text" at bounding box center [598, 113] width 18 height 7
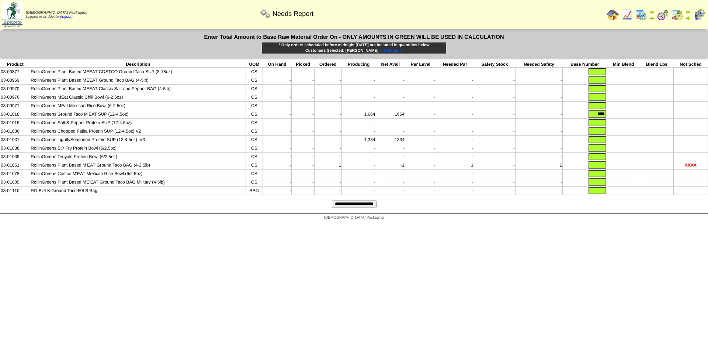
type input "****"
click at [599, 123] on input "text" at bounding box center [598, 122] width 18 height 7
type input "***"
click at [596, 134] on input "text" at bounding box center [598, 130] width 18 height 7
type input "***"
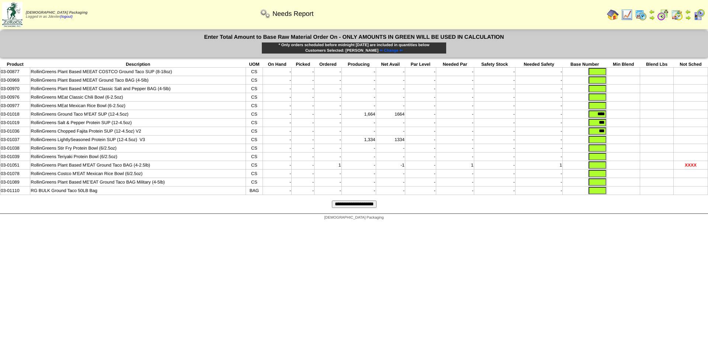
click at [592, 100] on input "text" at bounding box center [598, 96] width 18 height 7
type input "****"
click at [603, 107] on input "text" at bounding box center [598, 105] width 18 height 7
type input "****"
click at [601, 224] on html "[DEMOGRAPHIC_DATA] Packaging Logged in as Jdexter (logout) Print All" at bounding box center [354, 112] width 708 height 224
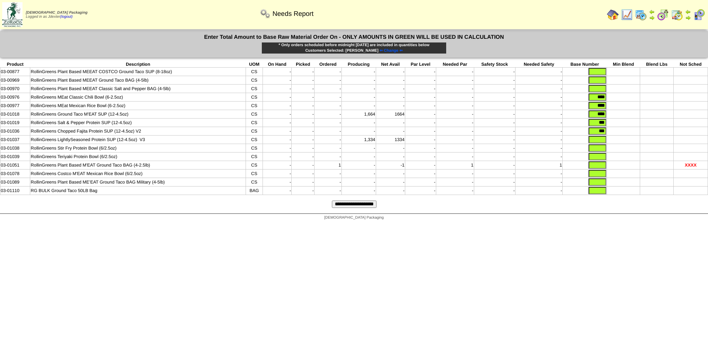
click at [599, 191] on td at bounding box center [585, 190] width 44 height 8
click at [598, 194] on input "text" at bounding box center [598, 190] width 18 height 7
type input "*"
click at [602, 186] on input "text" at bounding box center [598, 181] width 18 height 7
type input "**"
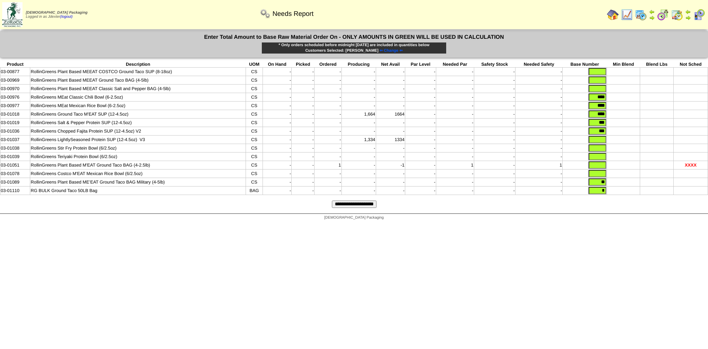
click at [602, 177] on input "text" at bounding box center [598, 173] width 18 height 7
type input "*"
click at [602, 169] on input "text" at bounding box center [598, 164] width 18 height 7
type input "*"
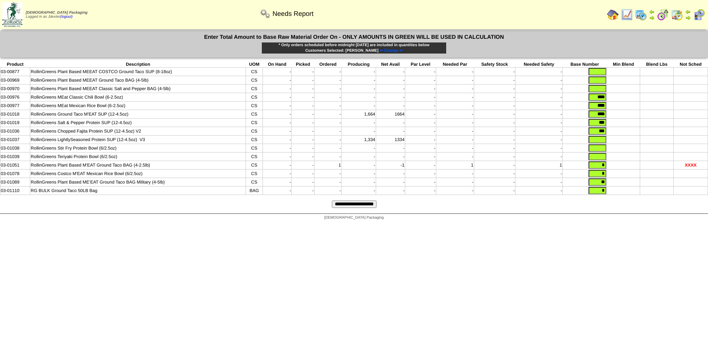
click at [603, 160] on input "text" at bounding box center [598, 156] width 18 height 7
type input "*"
click at [603, 152] on input "text" at bounding box center [598, 147] width 18 height 7
type input "*"
click at [603, 143] on input "text" at bounding box center [598, 139] width 18 height 7
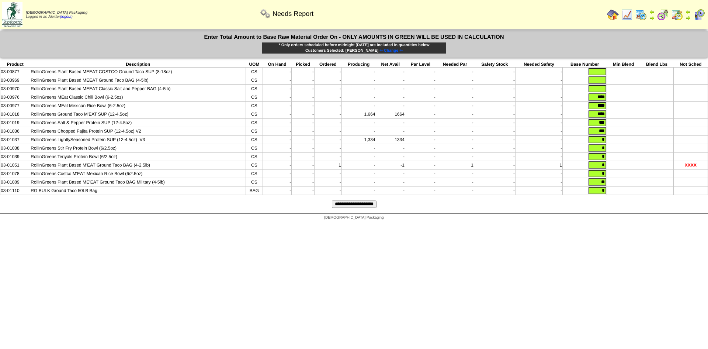
type input "*"
click at [601, 88] on input "text" at bounding box center [598, 88] width 18 height 7
type input "*"
click at [602, 80] on input "text" at bounding box center [598, 79] width 18 height 7
type input "*"
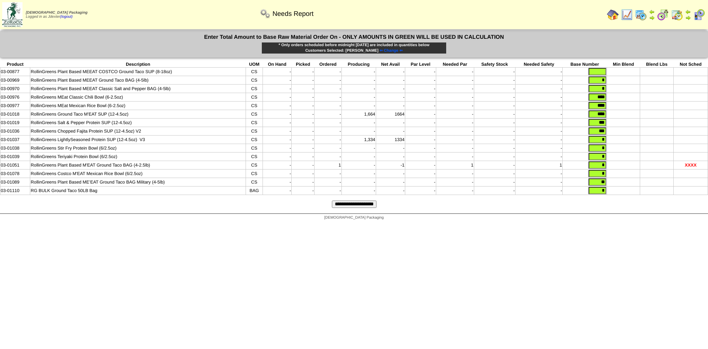
click at [605, 70] on input "text" at bounding box center [598, 71] width 18 height 7
type input "*"
click at [602, 186] on input "**" at bounding box center [598, 181] width 18 height 7
type input "*"
click at [366, 208] on input "**********" at bounding box center [354, 203] width 45 height 7
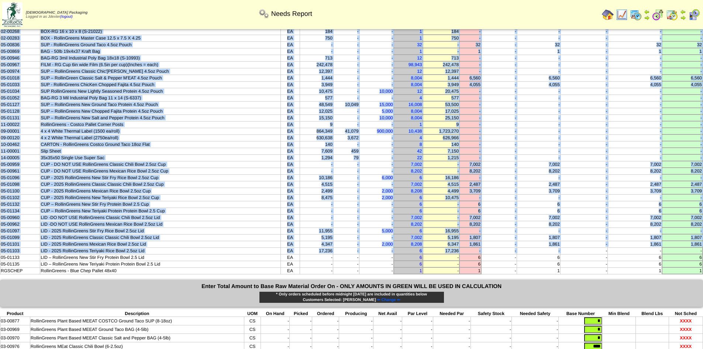
scroll to position [258, 0]
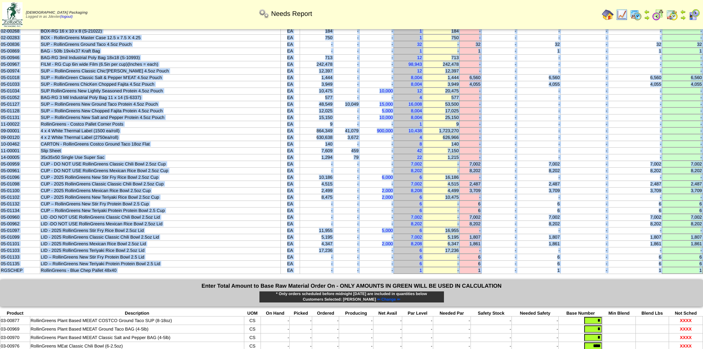
drag, startPoint x: 8, startPoint y: 49, endPoint x: 690, endPoint y: 275, distance: 719.2
click at [690, 275] on div "Needs Report Needs Report Based on Selected Amounts Below Product Description U…" at bounding box center [351, 117] width 703 height 690
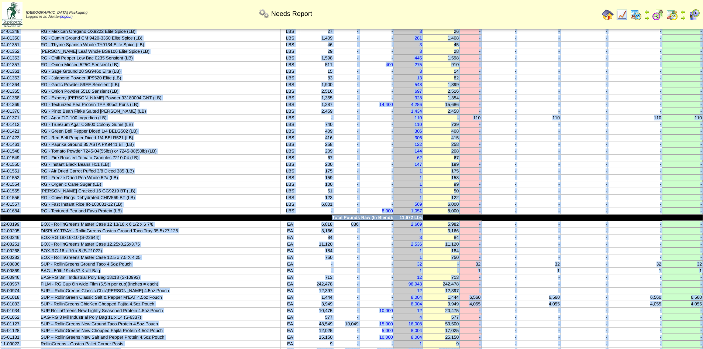
scroll to position [0, 0]
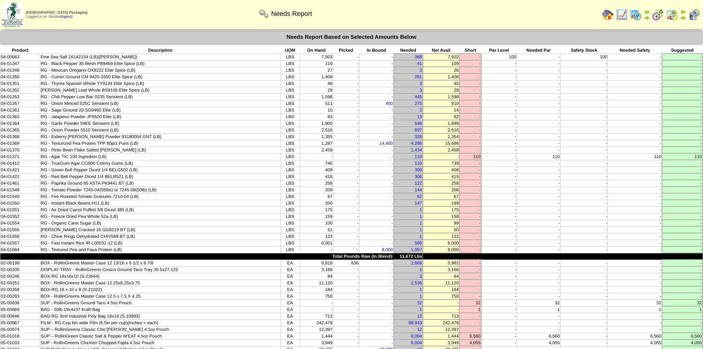
drag, startPoint x: 24, startPoint y: 46, endPoint x: 183, endPoint y: 82, distance: 163.0
click at [183, 82] on td "RG - Thyme Spanish Whole TY9134 Elite Spice (LB)" at bounding box center [160, 83] width 240 height 7
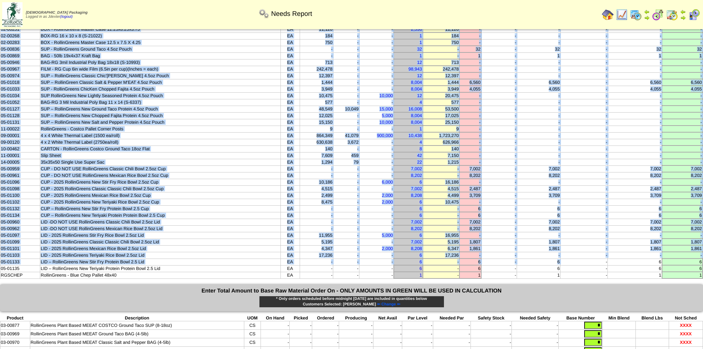
scroll to position [295, 0]
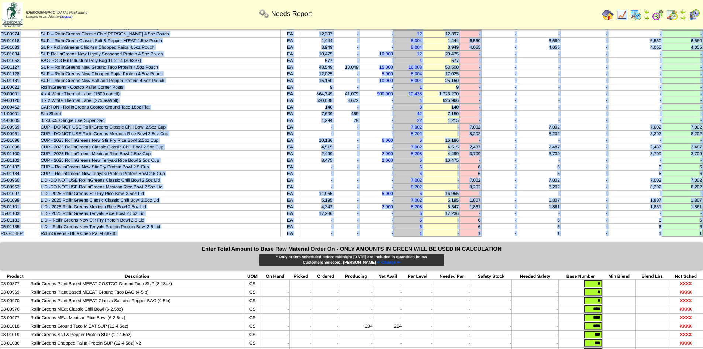
drag, startPoint x: 10, startPoint y: 50, endPoint x: 689, endPoint y: 240, distance: 705.9
click at [689, 240] on div "Needs Report Needs Report Based on Selected Amounts Below Product Description U…" at bounding box center [351, 81] width 703 height 690
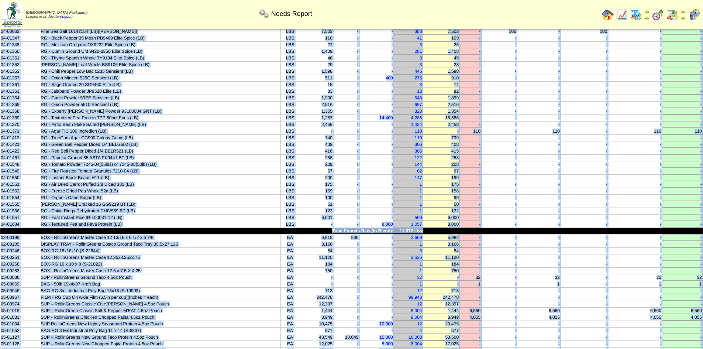
scroll to position [0, 0]
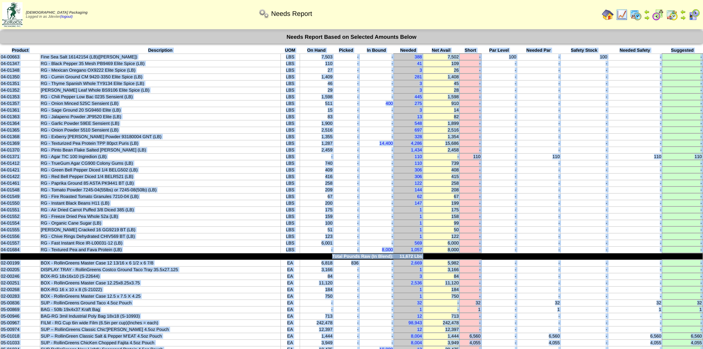
copy tbody "Product Description UOM On Hand Picked In Bound Needed Net Avail Short Par Leve…"
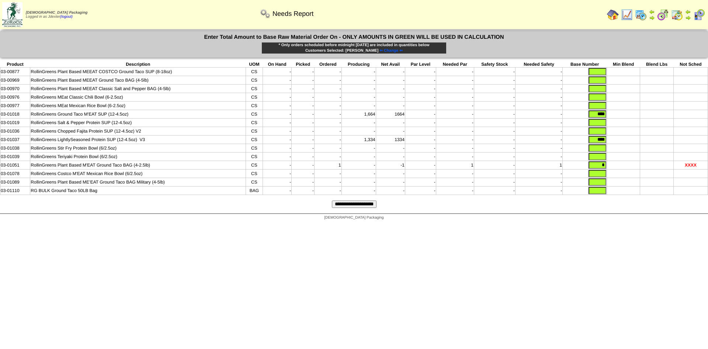
drag, startPoint x: 593, startPoint y: 115, endPoint x: 617, endPoint y: 117, distance: 24.1
click at [617, 117] on tr "03-01018 RollinGreens Ground Taco M'EAT SUP (12-4.5oz) CS - - - 1,664 1664 - - …" at bounding box center [354, 114] width 708 height 8
drag, startPoint x: 593, startPoint y: 142, endPoint x: 627, endPoint y: 144, distance: 34.4
click at [627, 144] on tr "03-01037 RollinGreens LightlySeasoned Protein SUP (12-4.5oz) V3 CS - - - 1,334 …" at bounding box center [354, 139] width 708 height 8
drag, startPoint x: 603, startPoint y: 170, endPoint x: 616, endPoint y: 170, distance: 13.6
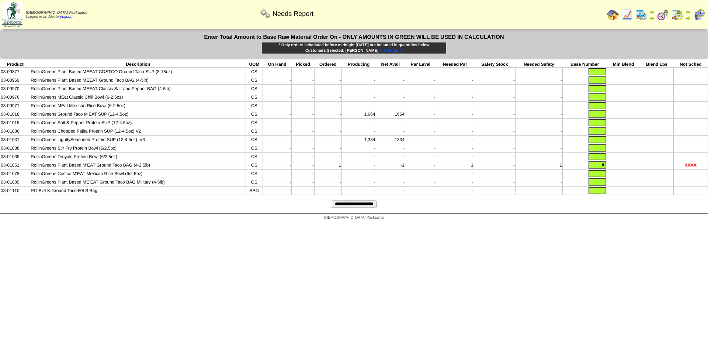
click at [616, 169] on tr "03-01051 RollinGreens Plant Based M'EAT Ground Taco BAG (4-2.5lb) CS - - 1 - -1…" at bounding box center [354, 165] width 708 height 8
click at [618, 224] on div "[DEMOGRAPHIC_DATA] Packaging" at bounding box center [354, 219] width 708 height 10
click at [595, 117] on input "text" at bounding box center [598, 113] width 18 height 7
type input "****"
click at [599, 194] on input "text" at bounding box center [598, 190] width 18 height 7
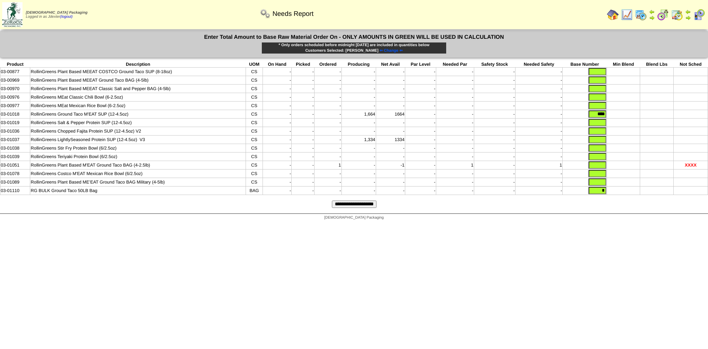
type input "*"
click at [601, 186] on input "text" at bounding box center [598, 181] width 18 height 7
type input "*"
click at [601, 177] on input "text" at bounding box center [598, 173] width 18 height 7
type input "*"
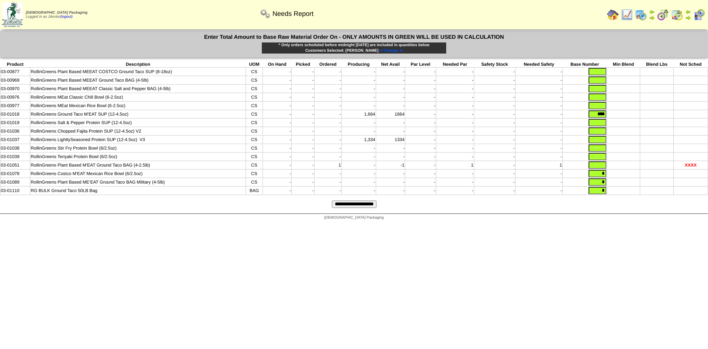
click at [600, 169] on input "text" at bounding box center [598, 164] width 18 height 7
type input "*"
click at [601, 160] on input "text" at bounding box center [598, 156] width 18 height 7
type input "*"
click at [602, 150] on input "text" at bounding box center [598, 147] width 18 height 7
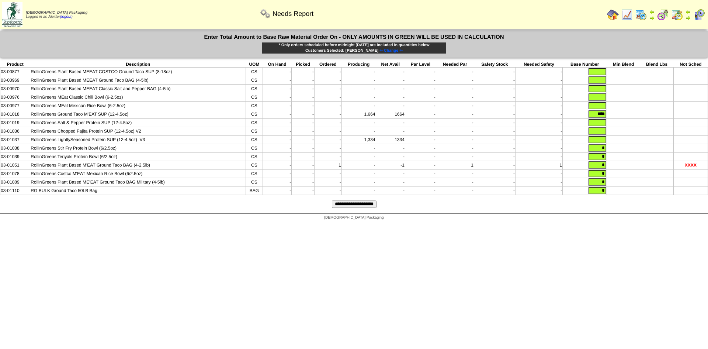
type input "*"
click at [602, 143] on input "text" at bounding box center [598, 139] width 18 height 7
type input "*"
click at [600, 133] on input "text" at bounding box center [598, 130] width 18 height 7
type input "*"
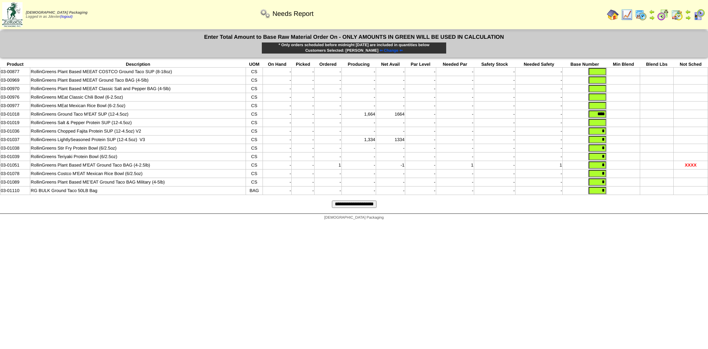
click at [602, 126] on input "text" at bounding box center [598, 122] width 18 height 7
type input "*"
click at [600, 107] on input "text" at bounding box center [598, 105] width 18 height 7
type input "*"
click at [604, 100] on input "text" at bounding box center [598, 96] width 18 height 7
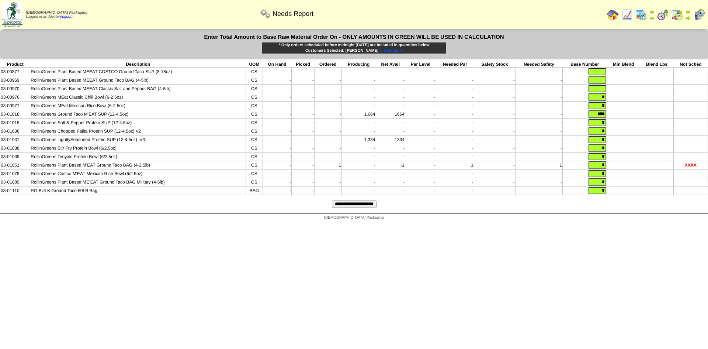
type input "*"
click at [604, 88] on input "text" at bounding box center [598, 88] width 18 height 7
type input "*"
click at [604, 82] on input "text" at bounding box center [598, 79] width 18 height 7
type input "*"
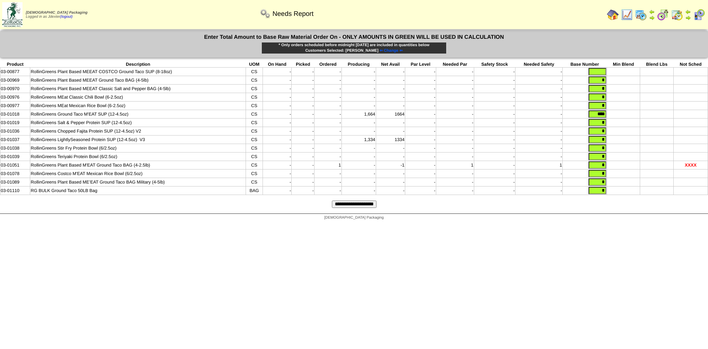
click at [605, 72] on input "text" at bounding box center [598, 71] width 18 height 7
type input "*"
click at [636, 207] on form "Enter Total Amount to Base Raw Material Order On - ONLY AMOUNTS IN GREEN WILL B…" at bounding box center [354, 122] width 708 height 183
click at [377, 208] on input "**********" at bounding box center [354, 203] width 45 height 7
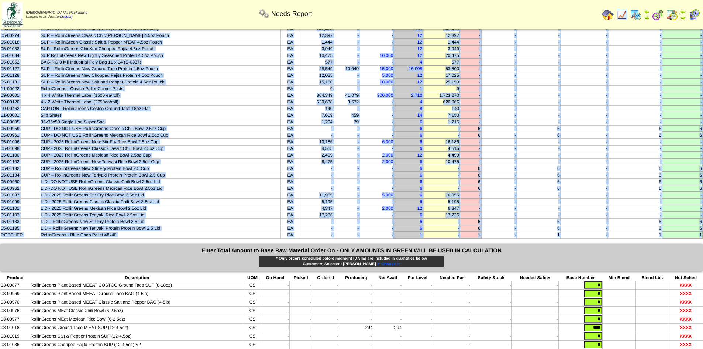
scroll to position [295, 0]
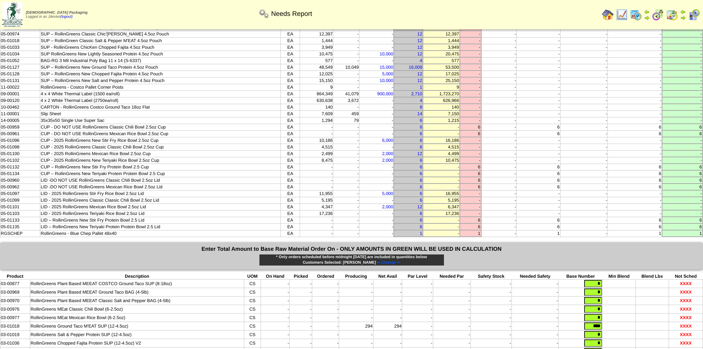
drag, startPoint x: 11, startPoint y: 48, endPoint x: 707, endPoint y: 233, distance: 719.9
click at [703, 233] on html "[DEMOGRAPHIC_DATA] Packaging Logged in as Jdexter (logout) Print All" at bounding box center [351, 70] width 703 height 730
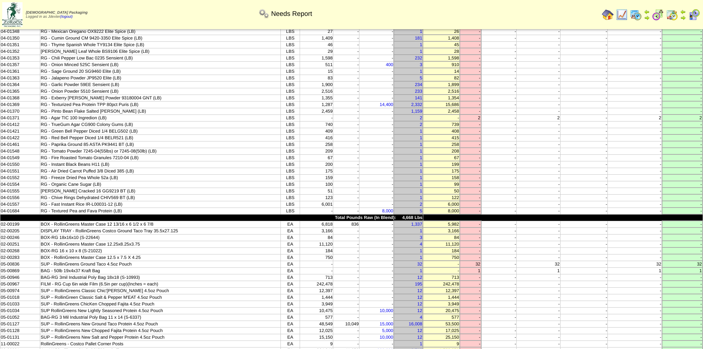
scroll to position [0, 0]
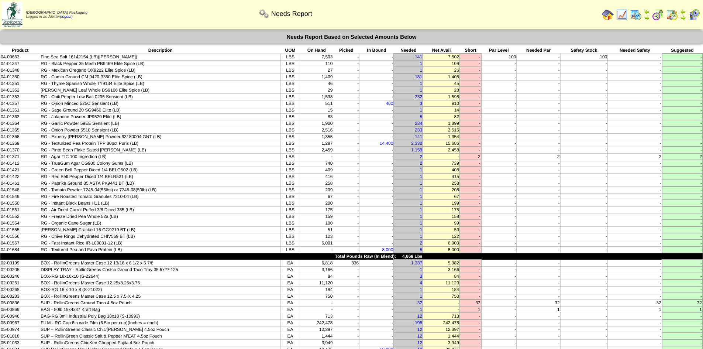
copy table
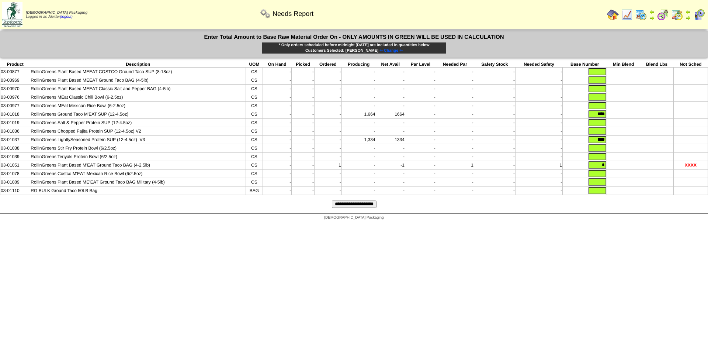
drag, startPoint x: 594, startPoint y: 115, endPoint x: 624, endPoint y: 119, distance: 30.6
click at [624, 118] on tr "03-01018 RollinGreens Ground Taco M'EAT SUP (12-4.5oz) CS - - - 1,664 1664 - - …" at bounding box center [354, 114] width 708 height 8
drag, startPoint x: 592, startPoint y: 139, endPoint x: 640, endPoint y: 150, distance: 48.4
click at [640, 150] on tbody "Product Description UOM On Hand Picked Ordered Producing Net Avail Par Level Ne…" at bounding box center [354, 128] width 708 height 134
drag, startPoint x: 597, startPoint y: 168, endPoint x: 623, endPoint y: 176, distance: 27.6
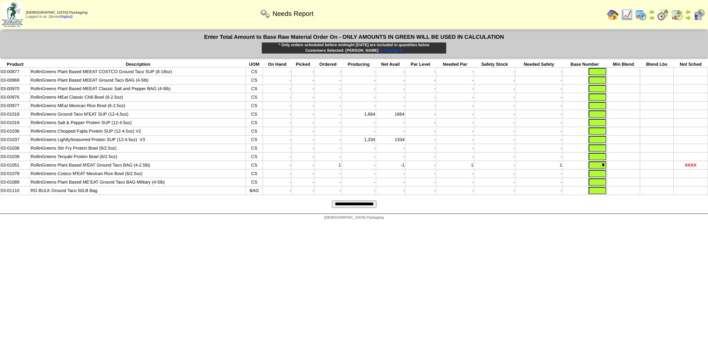
click at [633, 169] on tr "03-01051 RollinGreens Plant Based M'EAT Ground Taco BAG (4-2.5lb) CS - - 1 - -1…" at bounding box center [354, 165] width 708 height 8
click at [621, 213] on form "Enter Total Amount to Base Raw Material Order On - ONLY AMOUNTS IN GREEN WILL B…" at bounding box center [354, 122] width 708 height 183
click at [603, 118] on input "text" at bounding box center [598, 113] width 18 height 7
type input "***"
click at [600, 125] on input "text" at bounding box center [598, 122] width 18 height 7
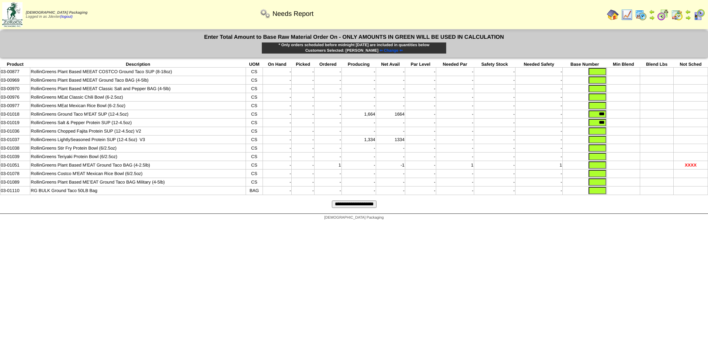
type input "***"
click at [593, 141] on input "text" at bounding box center [598, 139] width 18 height 7
type input "***"
click at [595, 152] on input "text" at bounding box center [598, 147] width 18 height 7
type input "****"
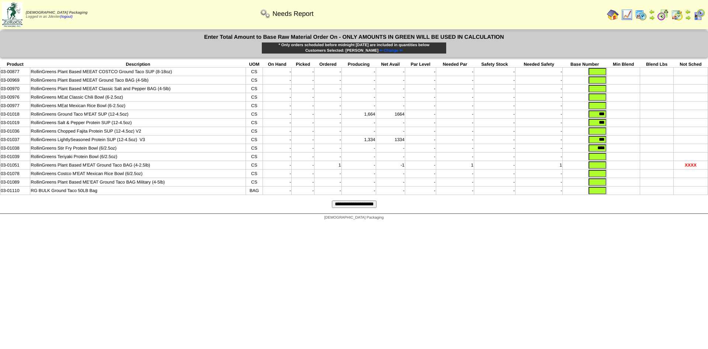
click at [603, 158] on input "text" at bounding box center [598, 156] width 18 height 7
type input "****"
click at [598, 167] on input "text" at bounding box center [598, 164] width 18 height 7
type input "***"
click at [600, 194] on input "text" at bounding box center [598, 190] width 18 height 7
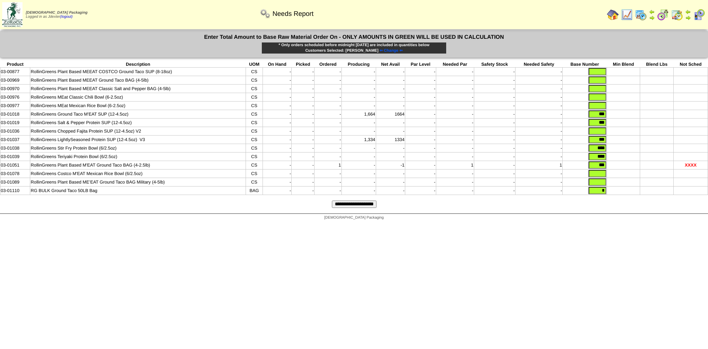
type input "*"
click at [601, 186] on input "text" at bounding box center [598, 181] width 18 height 7
type input "*"
click at [603, 176] on input "text" at bounding box center [598, 173] width 18 height 7
type input "*"
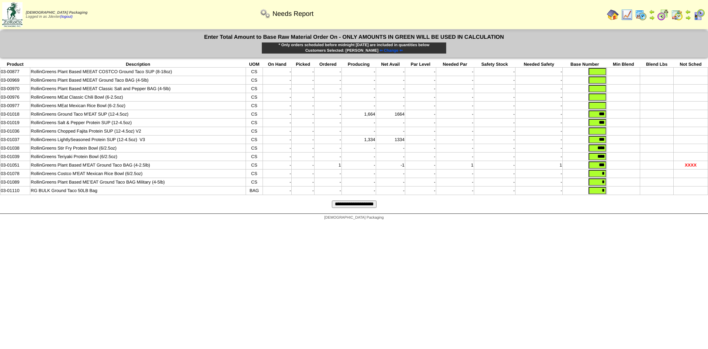
click at [602, 133] on input "text" at bounding box center [598, 130] width 18 height 7
type input "*"
click at [601, 107] on input "text" at bounding box center [598, 105] width 18 height 7
type input "*"
click at [604, 96] on input "text" at bounding box center [598, 96] width 18 height 7
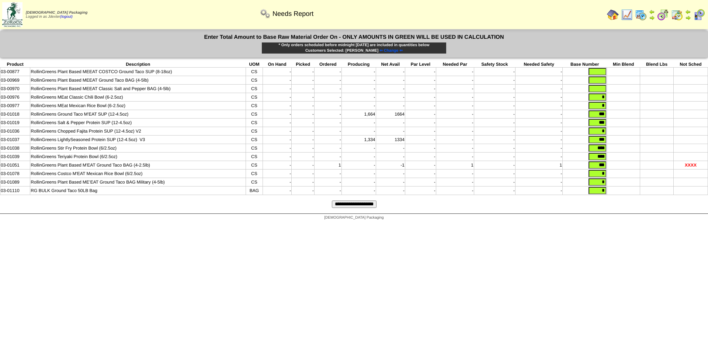
type input "*"
click at [603, 89] on input "text" at bounding box center [598, 88] width 18 height 7
type input "*"
click at [604, 82] on input "text" at bounding box center [598, 79] width 18 height 7
type input "*"
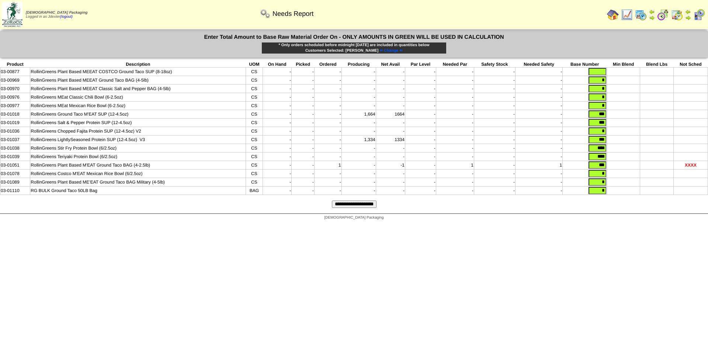
click at [605, 72] on input "text" at bounding box center [598, 71] width 18 height 7
type input "*"
click at [609, 213] on form "Enter Total Amount to Base Raw Material Order On - ONLY AMOUNTS IN GREEN WILL B…" at bounding box center [354, 122] width 708 height 183
click at [364, 208] on input "**********" at bounding box center [354, 203] width 45 height 7
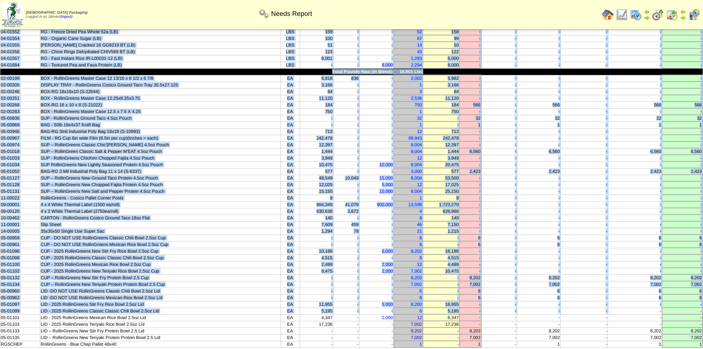
scroll to position [221, 0]
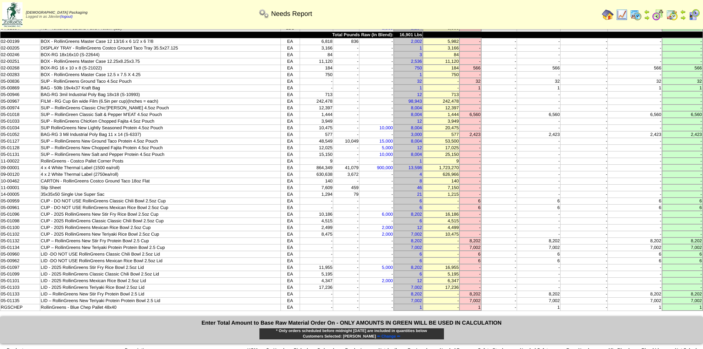
drag, startPoint x: 11, startPoint y: 48, endPoint x: 704, endPoint y: 309, distance: 740.0
click at [702, 309] on html "[DEMOGRAPHIC_DATA] Packaging Logged in as Jdexter (logout) Print All" at bounding box center [351, 144] width 703 height 730
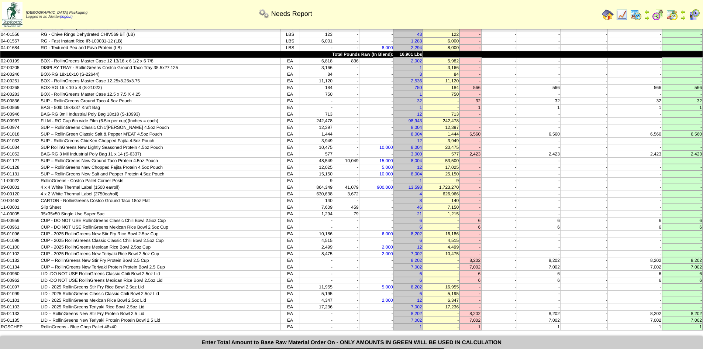
scroll to position [0, 0]
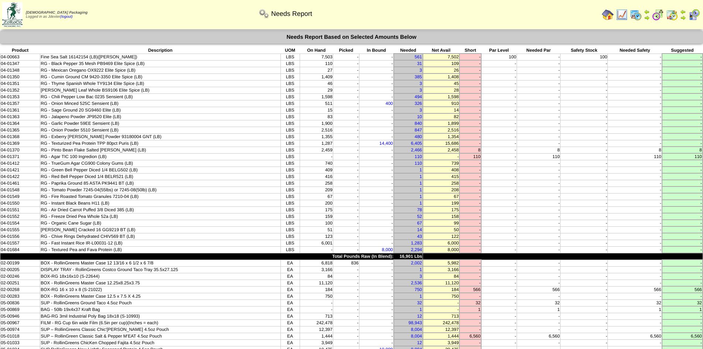
copy table
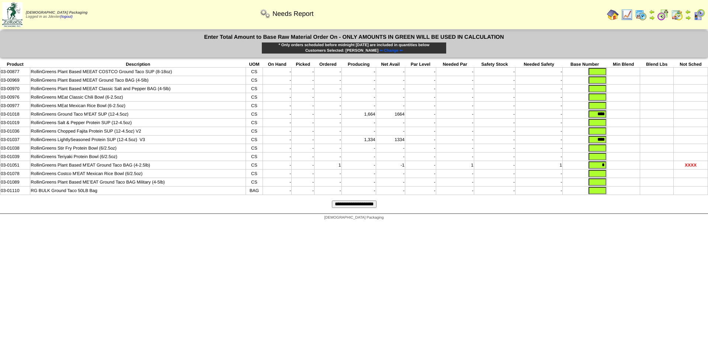
drag, startPoint x: 590, startPoint y: 114, endPoint x: 623, endPoint y: 118, distance: 33.1
click at [623, 118] on tr "03-01018 RollinGreens Ground Taco M'EAT SUP (12-4.5oz) CS - - - 1,664 1664 - - …" at bounding box center [354, 114] width 708 height 8
drag, startPoint x: 593, startPoint y: 140, endPoint x: 610, endPoint y: 145, distance: 18.1
click at [610, 144] on tr "03-01037 RollinGreens LightlySeasoned Protein SUP (12-4.5oz) V3 CS - - - 1,334 …" at bounding box center [354, 139] width 708 height 8
drag, startPoint x: 596, startPoint y: 168, endPoint x: 629, endPoint y: 174, distance: 33.3
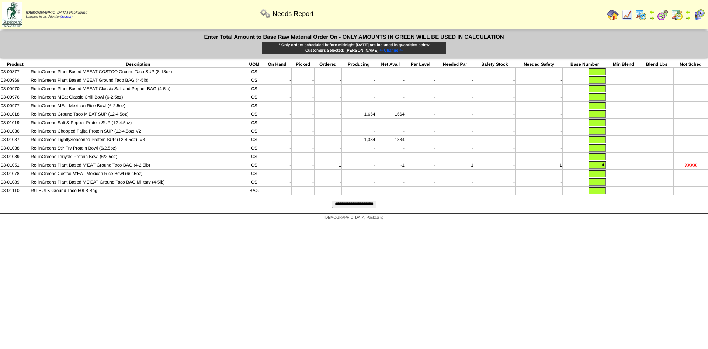
click at [629, 174] on tbody "Product Description UOM On Hand Picked Ordered Producing Net Avail Par Level Ne…" at bounding box center [354, 128] width 708 height 134
click at [653, 224] on html "[DEMOGRAPHIC_DATA] Packaging Logged in as Jdexter (logout) Print All" at bounding box center [354, 112] width 708 height 224
click at [594, 114] on input "text" at bounding box center [598, 113] width 18 height 7
type input "****"
click at [599, 122] on input "text" at bounding box center [598, 122] width 18 height 7
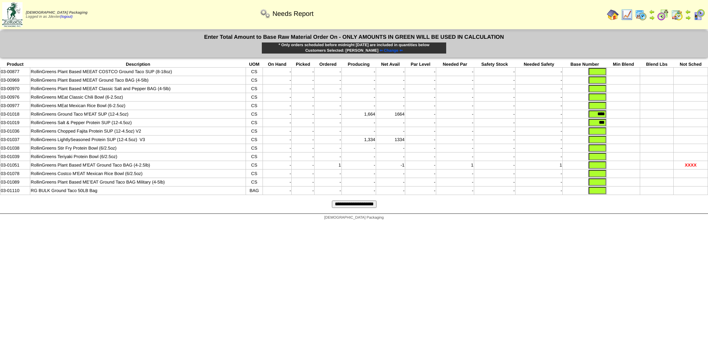
type input "***"
click at [615, 224] on html "[DEMOGRAPHIC_DATA] Packaging Logged in as Jdexter (logout) Print All" at bounding box center [354, 112] width 708 height 224
click at [599, 194] on input "text" at bounding box center [598, 190] width 18 height 7
type input "*"
click at [599, 186] on input "text" at bounding box center [598, 181] width 18 height 7
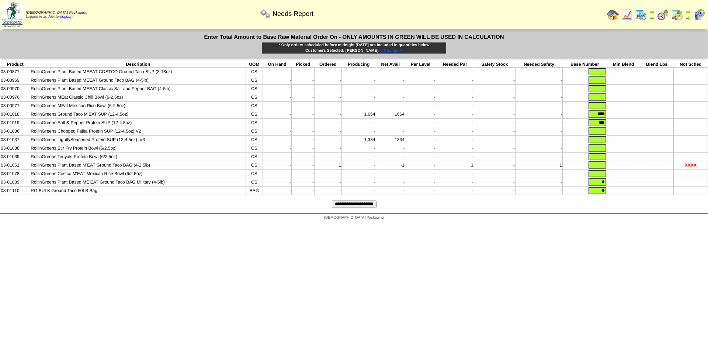
type input "*"
click at [600, 177] on input "text" at bounding box center [598, 173] width 18 height 7
type input "*"
click at [599, 169] on input "text" at bounding box center [598, 164] width 18 height 7
type input "*"
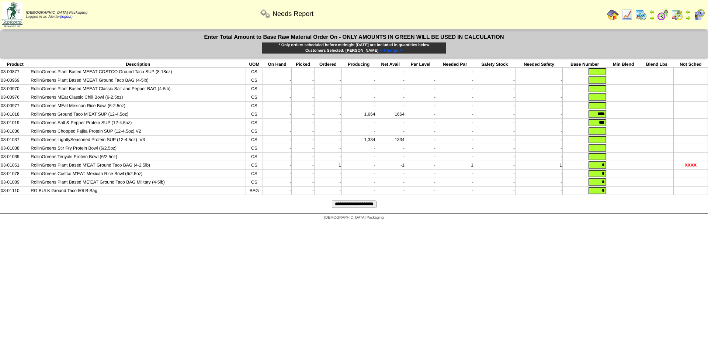
click at [600, 160] on input "text" at bounding box center [598, 156] width 18 height 7
type input "*"
click at [599, 151] on input "text" at bounding box center [598, 147] width 18 height 7
type input "*"
click at [600, 143] on input "text" at bounding box center [598, 139] width 18 height 7
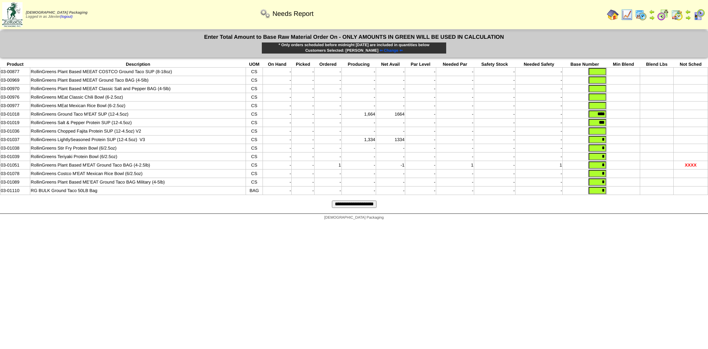
type input "*"
click at [603, 134] on input "text" at bounding box center [598, 130] width 18 height 7
type input "*"
click at [602, 108] on input "text" at bounding box center [598, 105] width 18 height 7
type input "*"
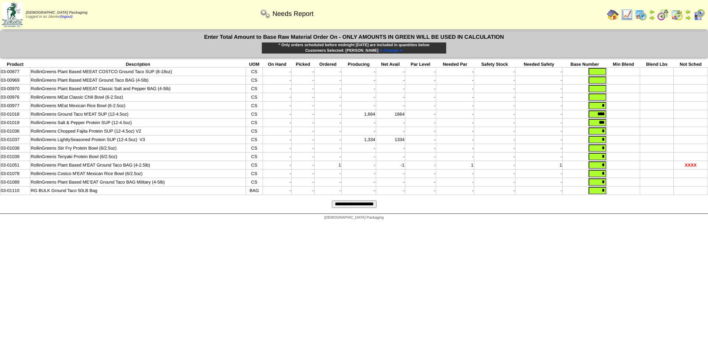
click at [602, 98] on input "text" at bounding box center [598, 96] width 18 height 7
type input "*"
click at [602, 89] on input "text" at bounding box center [598, 88] width 18 height 7
type input "*"
click at [603, 82] on input "text" at bounding box center [598, 79] width 18 height 7
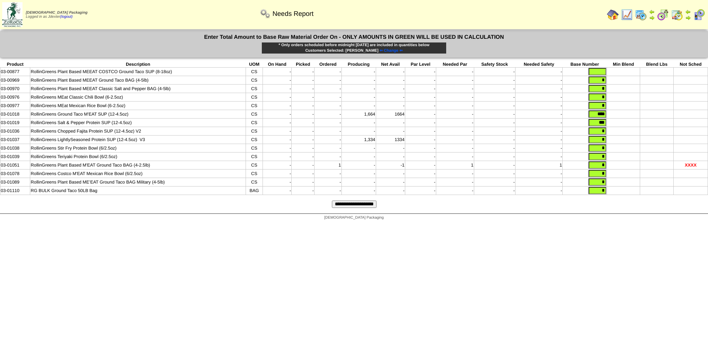
type input "*"
click at [602, 73] on input "text" at bounding box center [598, 71] width 18 height 7
type input "*"
click at [377, 208] on input "**********" at bounding box center [354, 203] width 45 height 7
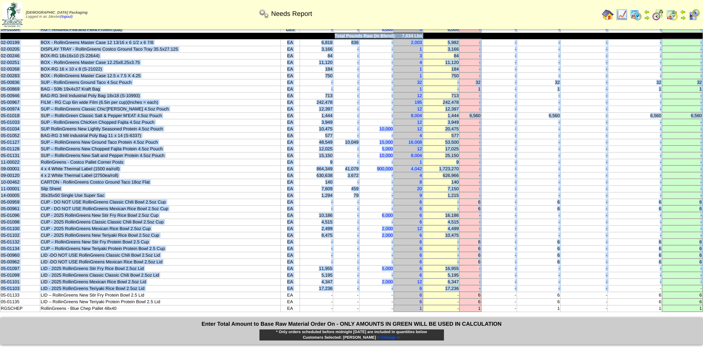
scroll to position [221, 0]
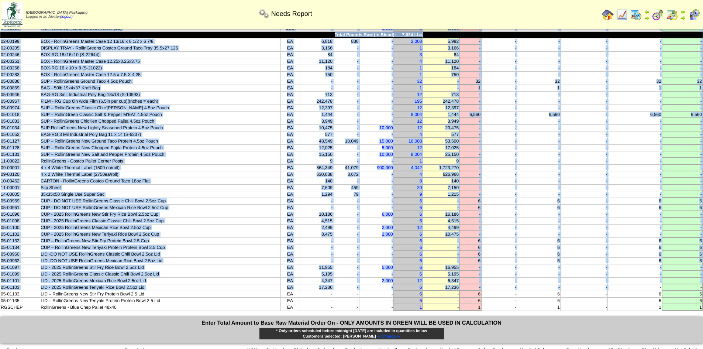
drag, startPoint x: 9, startPoint y: 49, endPoint x: 703, endPoint y: 306, distance: 739.4
click at [702, 306] on html "[DEMOGRAPHIC_DATA] Packaging Logged in as Jdexter (logout) Print All" at bounding box center [351, 144] width 703 height 730
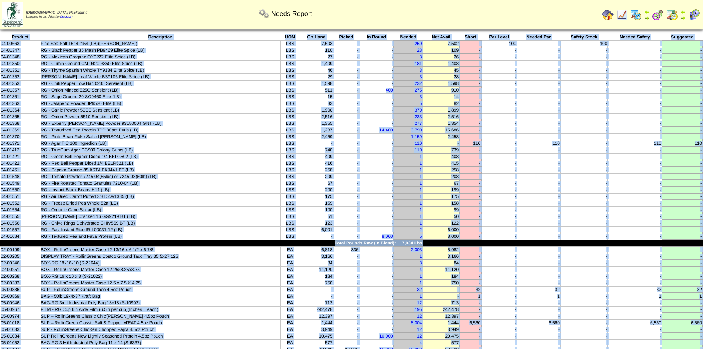
scroll to position [0, 0]
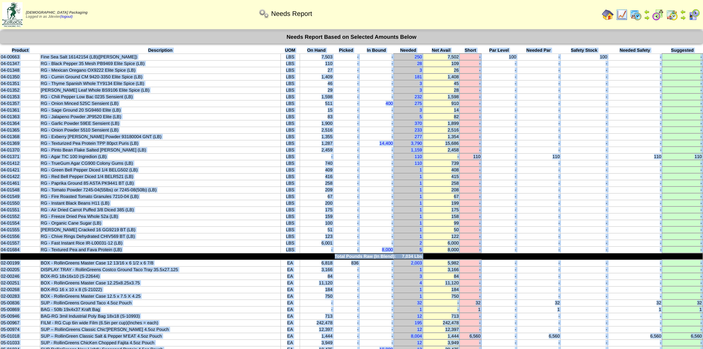
copy tbody "Product Description UOM On Hand Picked In Bound Needed Net Avail Short Par Leve…"
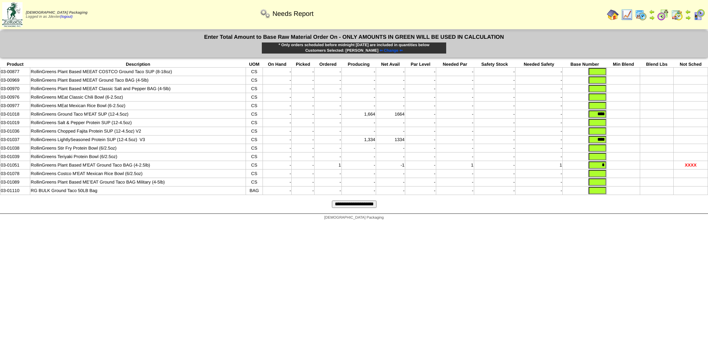
drag, startPoint x: 592, startPoint y: 115, endPoint x: 637, endPoint y: 118, distance: 45.1
click at [637, 118] on tr "03-01018 RollinGreens Ground Taco M'EAT SUP (12-4.5oz) CS - - - 1,664 1664 - - …" at bounding box center [354, 114] width 708 height 8
type input "***"
click at [605, 135] on input "text" at bounding box center [598, 130] width 18 height 7
type input "***"
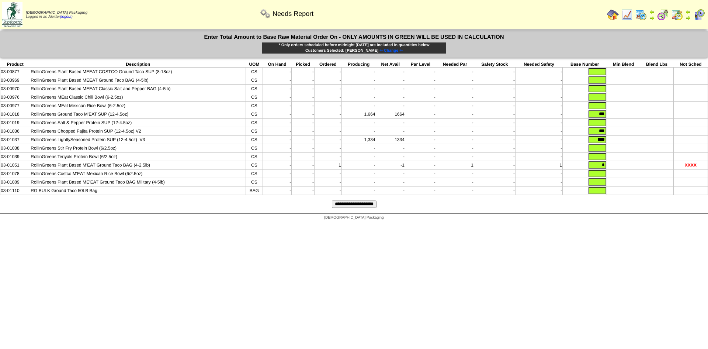
drag, startPoint x: 595, startPoint y: 141, endPoint x: 612, endPoint y: 142, distance: 17.0
click at [612, 142] on tr "03-01037 RollinGreens LightlySeasoned Protein SUP (12-4.5oz) V3 CS - - - 1,334 …" at bounding box center [354, 139] width 708 height 8
drag, startPoint x: 600, startPoint y: 167, endPoint x: 608, endPoint y: 166, distance: 7.8
click at [608, 166] on tr "03-01051 RollinGreens Plant Based M'EAT Ground Taco BAG (4-2.5lb) CS - - 1 - -1…" at bounding box center [354, 165] width 708 height 8
click at [636, 224] on html "[DEMOGRAPHIC_DATA] Packaging Logged in as Jdexter (logout) Print All" at bounding box center [354, 112] width 708 height 224
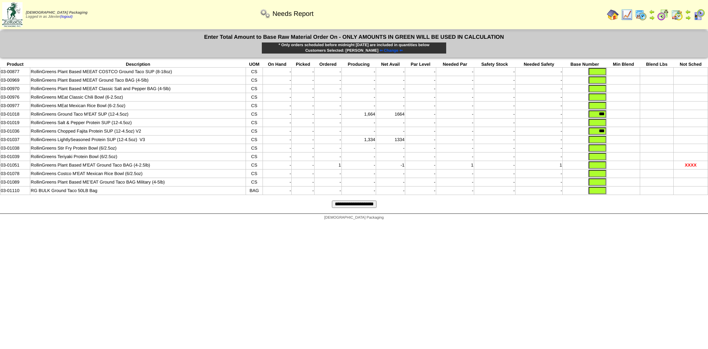
click at [588, 99] on td at bounding box center [585, 97] width 44 height 8
click at [592, 98] on input "text" at bounding box center [598, 96] width 18 height 7
type input "***"
click at [595, 107] on input "text" at bounding box center [598, 105] width 18 height 7
type input "****"
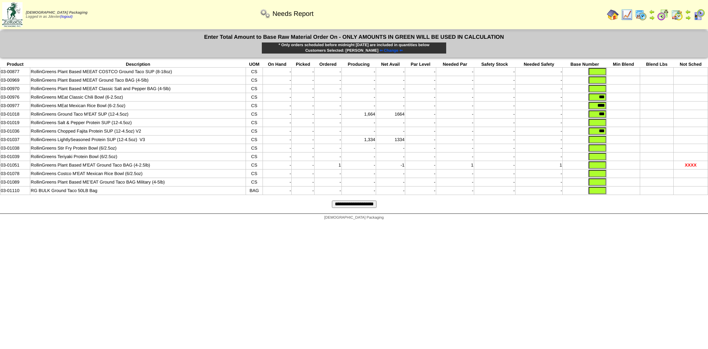
click at [593, 151] on input "text" at bounding box center [598, 147] width 18 height 7
type input "****"
click at [602, 159] on input "text" at bounding box center [598, 156] width 18 height 7
type input "***"
drag, startPoint x: 590, startPoint y: 263, endPoint x: 596, endPoint y: 235, distance: 29.2
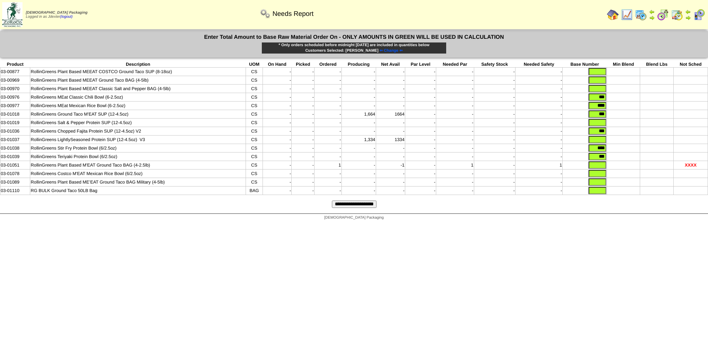
click at [591, 224] on html "Zoroco Packaging Logged in as Jdexter (logout) Print All" at bounding box center [354, 112] width 708 height 224
click at [598, 194] on input "text" at bounding box center [598, 190] width 18 height 7
type input "*"
click at [601, 186] on input "text" at bounding box center [598, 181] width 18 height 7
type input "*"
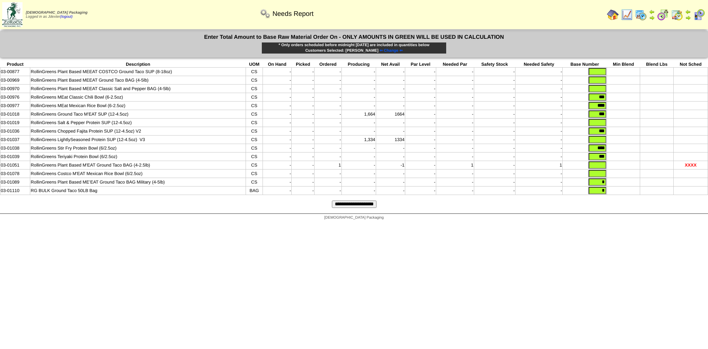
click at [599, 177] on input "text" at bounding box center [598, 173] width 18 height 7
type input "*"
click at [600, 169] on input "text" at bounding box center [598, 164] width 18 height 7
type input "*"
click at [603, 141] on input "text" at bounding box center [598, 139] width 18 height 7
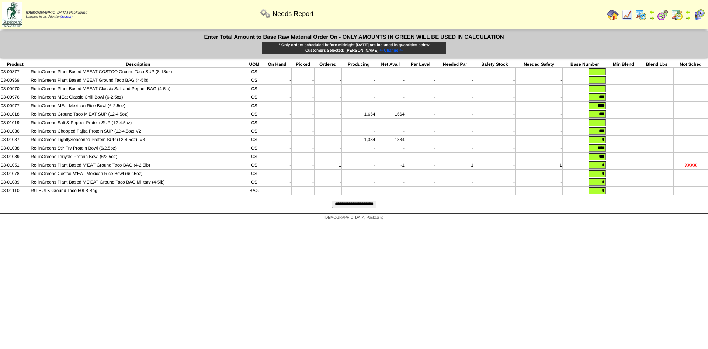
type input "*"
click at [602, 122] on input "text" at bounding box center [598, 122] width 18 height 7
type input "*"
click at [603, 91] on input "text" at bounding box center [598, 88] width 18 height 7
type input "*"
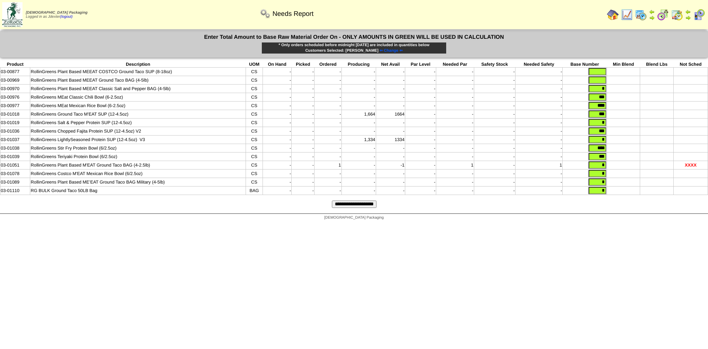
click at [603, 81] on input "text" at bounding box center [598, 79] width 18 height 7
type input "*"
click at [603, 71] on input "text" at bounding box center [598, 71] width 18 height 7
type input "*"
click at [350, 208] on input "**********" at bounding box center [354, 203] width 45 height 7
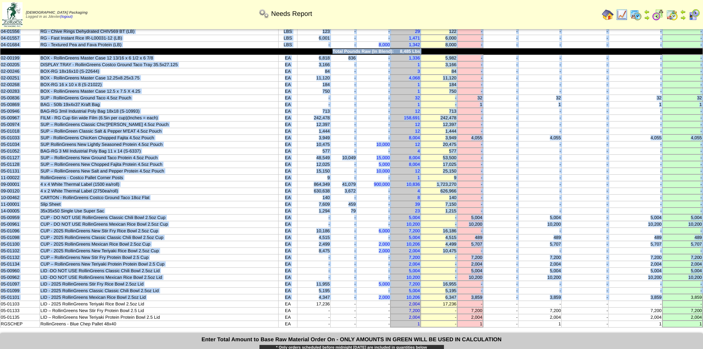
scroll to position [221, 0]
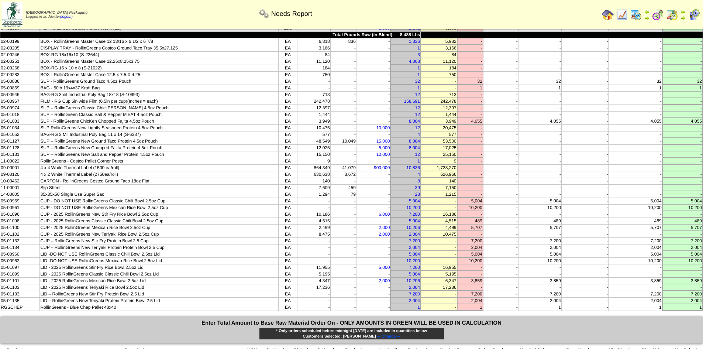
drag, startPoint x: 11, startPoint y: 48, endPoint x: 708, endPoint y: 309, distance: 744.1
click at [702, 309] on html "[DEMOGRAPHIC_DATA] Packaging Logged in as Jdexter (logout) Print All" at bounding box center [351, 144] width 703 height 730
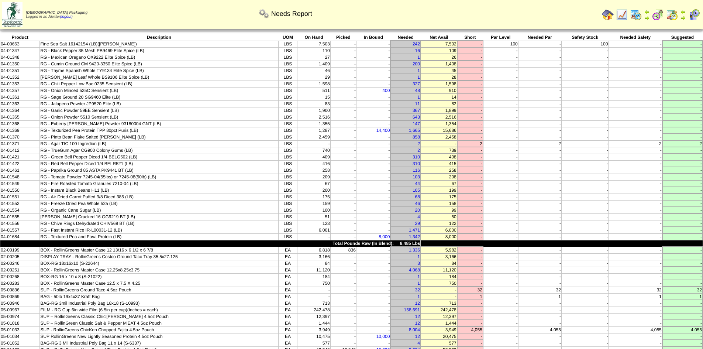
scroll to position [0, 0]
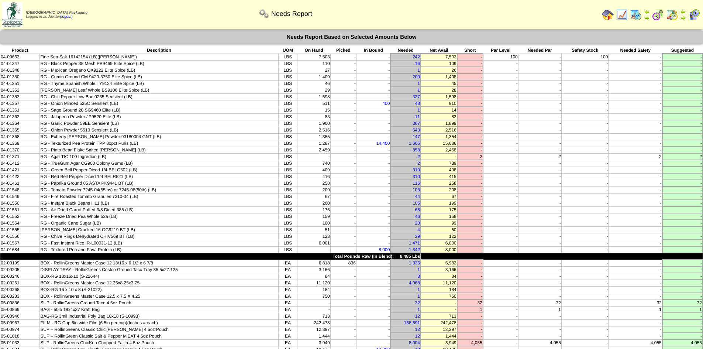
copy table
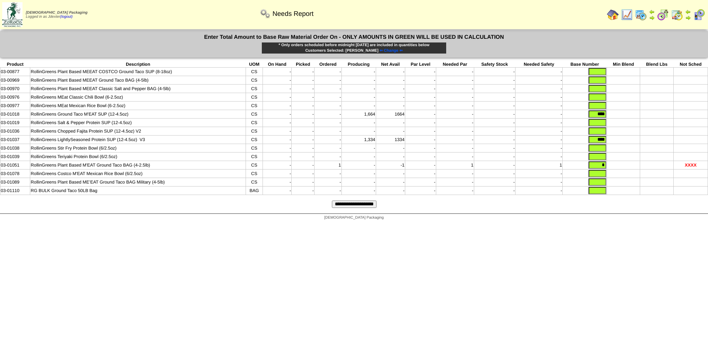
drag, startPoint x: 593, startPoint y: 115, endPoint x: 614, endPoint y: 115, distance: 20.7
click at [614, 115] on tr "03-01018 RollinGreens Ground Taco M'EAT SUP (12-4.5oz) CS - - - 1,664 1664 - - …" at bounding box center [354, 114] width 708 height 8
drag, startPoint x: 592, startPoint y: 142, endPoint x: 612, endPoint y: 143, distance: 19.2
click at [611, 143] on tr "03-01037 RollinGreens LightlySeasoned Protein SUP (12-4.5oz) V3 CS - - - 1,334 …" at bounding box center [354, 139] width 708 height 8
drag, startPoint x: 601, startPoint y: 169, endPoint x: 620, endPoint y: 169, distance: 19.2
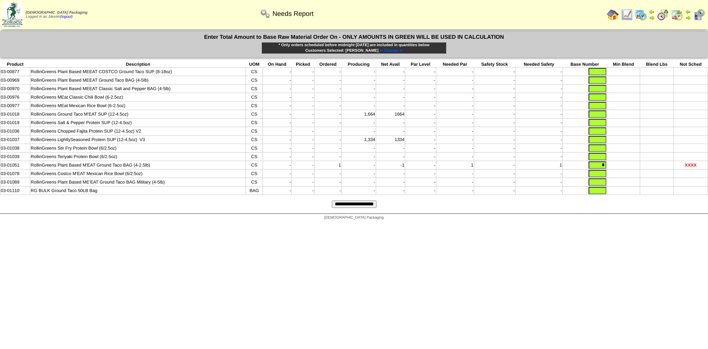
click at [620, 169] on tr "03-01051 RollinGreens Plant Based M'EAT Ground Taco BAG (4-2.5lb) CS - - 1 - -1…" at bounding box center [354, 165] width 708 height 8
click at [629, 224] on html "Zoroco Packaging Logged in as Jdexter (logout) Print All" at bounding box center [354, 112] width 708 height 224
click at [597, 114] on input "text" at bounding box center [598, 113] width 18 height 7
type input "****"
click at [595, 125] on input "text" at bounding box center [598, 122] width 18 height 7
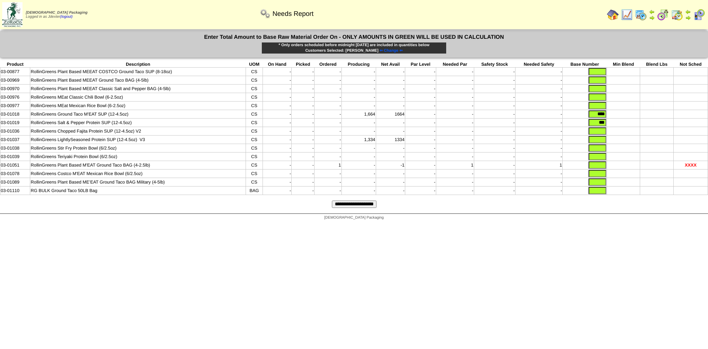
type input "***"
click at [597, 140] on input "text" at bounding box center [598, 139] width 18 height 7
type input "***"
click at [597, 168] on input "text" at bounding box center [598, 164] width 18 height 7
type input "***"
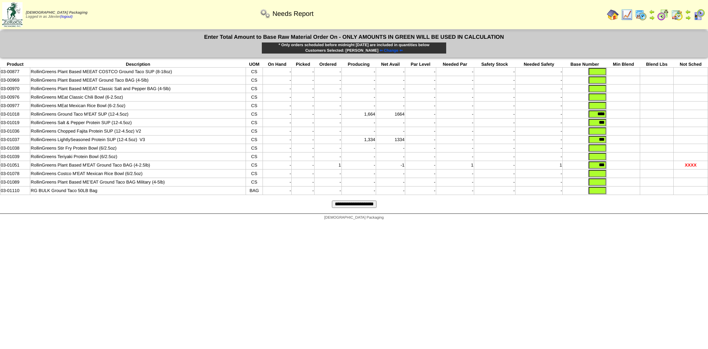
click at [599, 194] on input "text" at bounding box center [598, 190] width 18 height 7
type input "*"
click at [601, 186] on input "text" at bounding box center [598, 181] width 18 height 7
type input "*"
click at [602, 177] on input "text" at bounding box center [598, 173] width 18 height 7
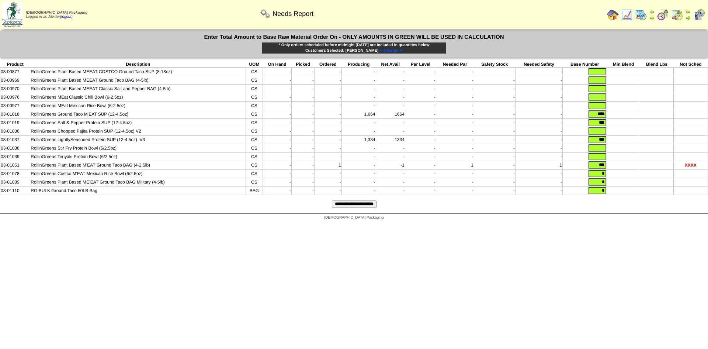
type input "*"
click at [603, 158] on input "text" at bounding box center [598, 156] width 18 height 7
type input "*"
click at [602, 150] on input "text" at bounding box center [598, 147] width 18 height 7
type input "*"
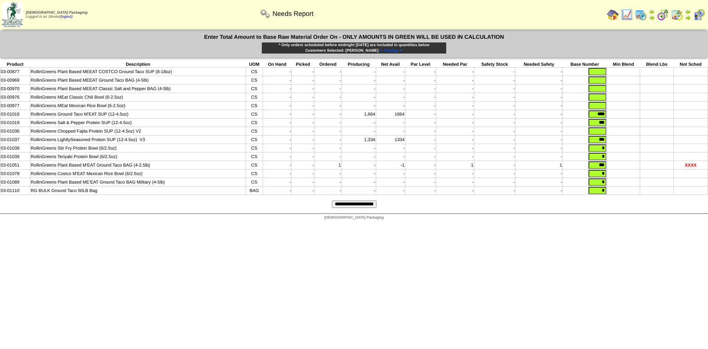
click at [603, 134] on input "text" at bounding box center [598, 130] width 18 height 7
type input "*"
click at [605, 108] on input "text" at bounding box center [598, 105] width 18 height 7
type input "*"
click at [605, 97] on input "text" at bounding box center [598, 96] width 18 height 7
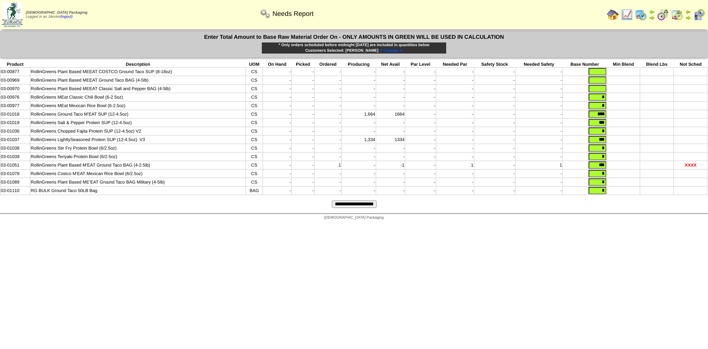
type input "*"
click at [603, 89] on input "text" at bounding box center [598, 88] width 18 height 7
type input "*"
click at [605, 82] on input "text" at bounding box center [598, 79] width 18 height 7
type input "*"
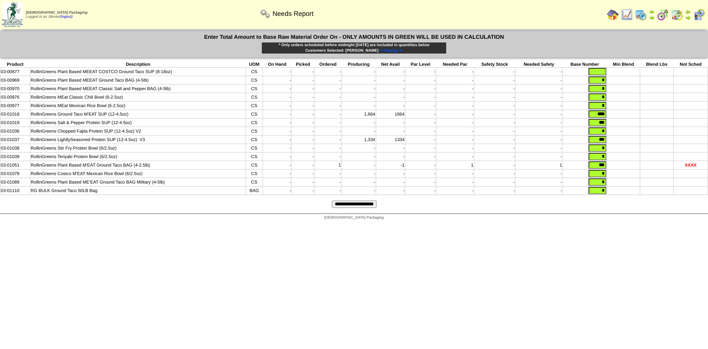
click at [605, 70] on input "text" at bounding box center [598, 71] width 18 height 7
type input "*"
click at [613, 206] on form "Enter Total Amount to Base Raw Material Order On - ONLY AMOUNTS IN GREEN WILL B…" at bounding box center [354, 122] width 708 height 183
click at [368, 208] on input "**********" at bounding box center [354, 203] width 45 height 7
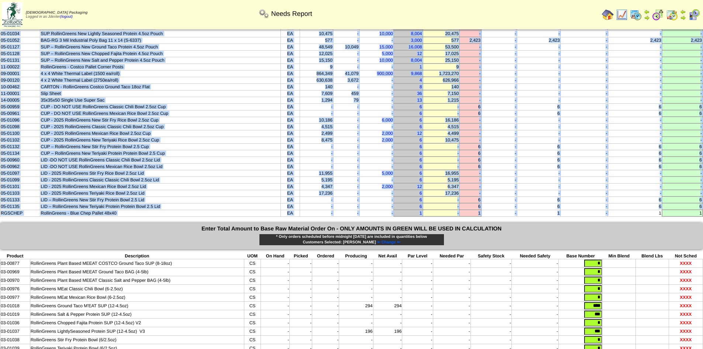
scroll to position [332, 0]
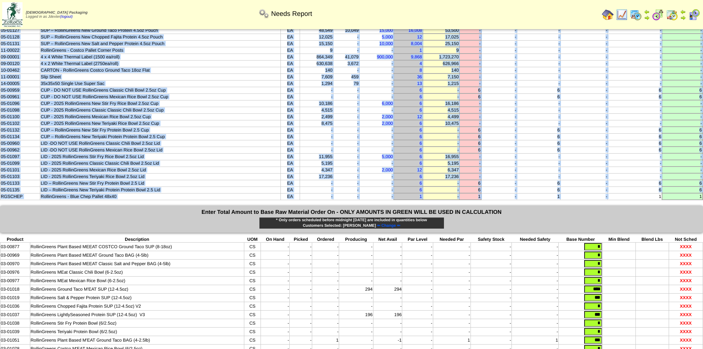
drag, startPoint x: 10, startPoint y: 46, endPoint x: 701, endPoint y: 199, distance: 708.2
click at [701, 199] on div "Needs Report Needs Report Based on Selected Amounts Below Product Description U…" at bounding box center [351, 44] width 703 height 690
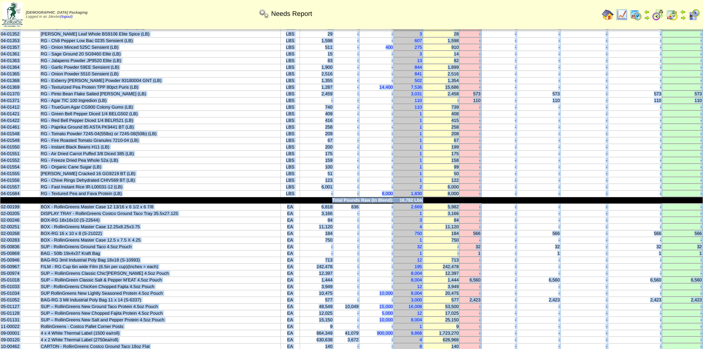
scroll to position [0, 0]
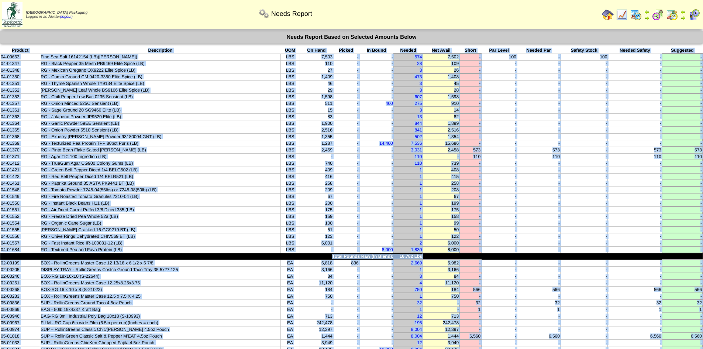
copy div "Product Description UOM On Hand Picked In Bound Needed Net Avail Short Par Leve…"
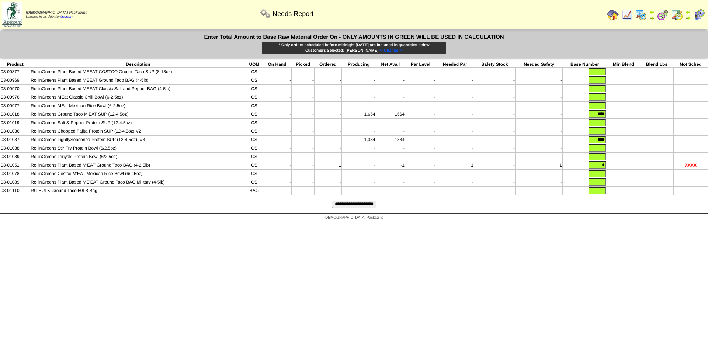
drag, startPoint x: 591, startPoint y: 115, endPoint x: 612, endPoint y: 115, distance: 21.0
click at [612, 115] on tr "03-01018 RollinGreens Ground Taco M'EAT SUP (12-4.5oz) CS - - - 1,664 1664 - - …" at bounding box center [354, 114] width 708 height 8
type input "***"
click at [600, 123] on input "text" at bounding box center [598, 122] width 18 height 7
type input "***"
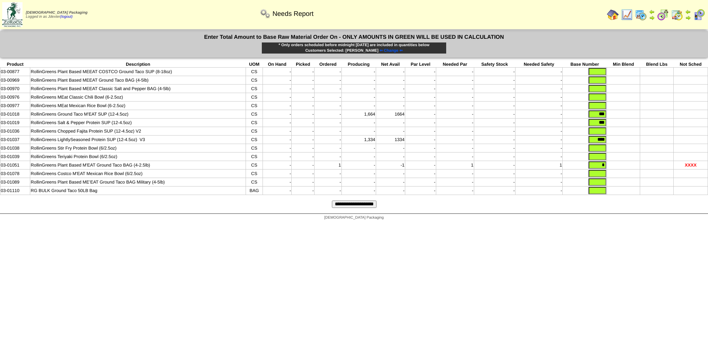
click at [599, 132] on input "text" at bounding box center [598, 130] width 18 height 7
type input "***"
drag, startPoint x: 595, startPoint y: 142, endPoint x: 617, endPoint y: 143, distance: 21.4
click at [617, 143] on tr "03-01037 RollinGreens LightlySeasoned Protein SUP (12-4.5oz) V3 CS - - - 1,334 …" at bounding box center [354, 139] width 708 height 8
click at [603, 194] on input "text" at bounding box center [598, 190] width 18 height 7
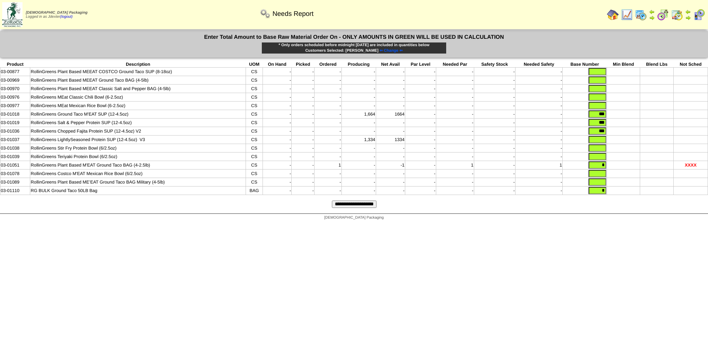
type input "*"
click at [601, 186] on input "text" at bounding box center [598, 181] width 18 height 7
type input "*"
click at [601, 177] on input "text" at bounding box center [598, 173] width 18 height 7
type input "*"
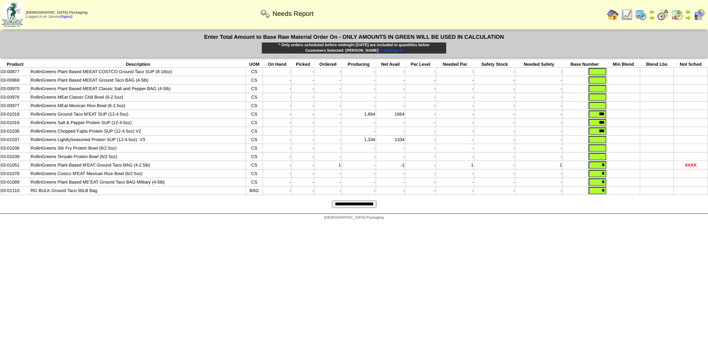
click at [603, 159] on input "text" at bounding box center [598, 156] width 18 height 7
type input "*"
click at [600, 151] on input "text" at bounding box center [598, 147] width 18 height 7
type input "*"
click at [602, 142] on input "text" at bounding box center [598, 139] width 18 height 7
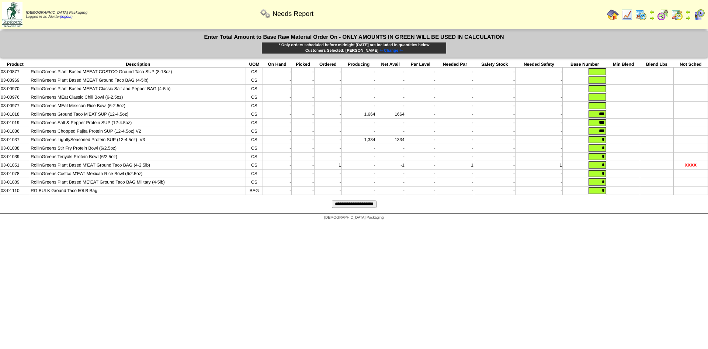
type input "*"
click at [603, 108] on input "text" at bounding box center [598, 105] width 18 height 7
type input "*"
click at [603, 96] on input "text" at bounding box center [598, 96] width 18 height 7
type input "*"
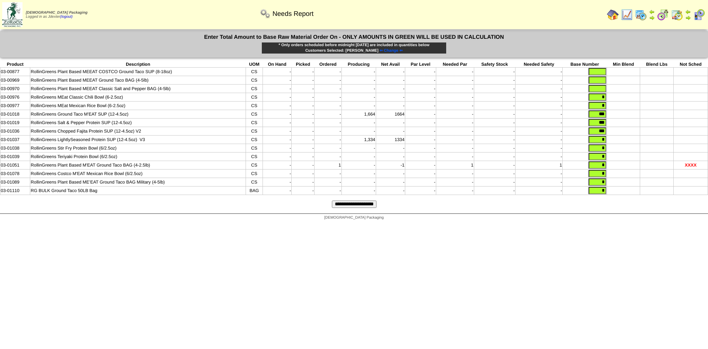
click at [603, 87] on input "text" at bounding box center [598, 88] width 18 height 7
type input "*"
click at [603, 80] on input "text" at bounding box center [598, 79] width 18 height 7
type input "*"
click at [604, 73] on input "text" at bounding box center [598, 71] width 18 height 7
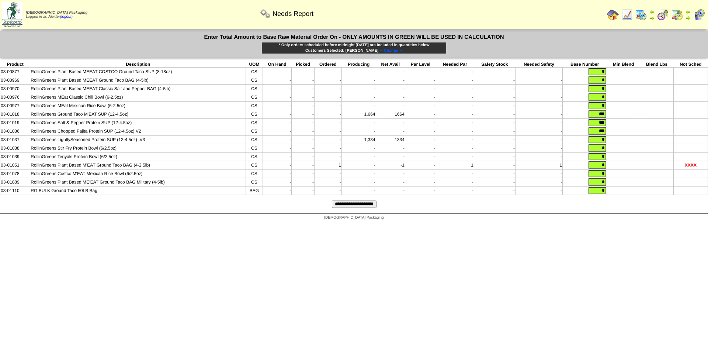
type input "*"
click at [626, 213] on form "Enter Total Amount to Base Raw Material Order On - ONLY AMOUNTS IN GREEN WILL B…" at bounding box center [354, 122] width 708 height 183
click at [374, 208] on input "**********" at bounding box center [354, 203] width 45 height 7
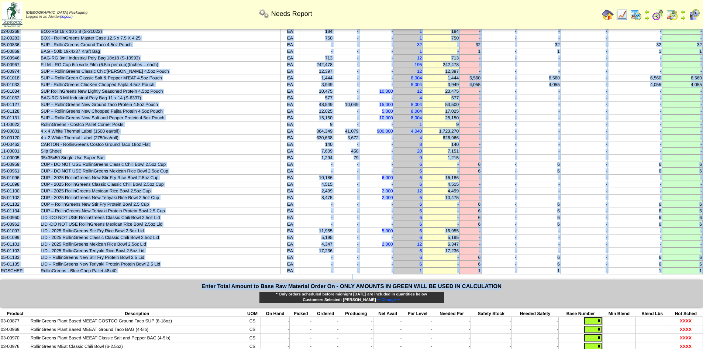
scroll to position [258, 0]
drag, startPoint x: 11, startPoint y: 48, endPoint x: 589, endPoint y: 238, distance: 607.8
click at [700, 269] on tbody "Product Description UOM On Hand Picked In Bound Needed Net Avail Short Par Leve…" at bounding box center [351, 31] width 702 height 484
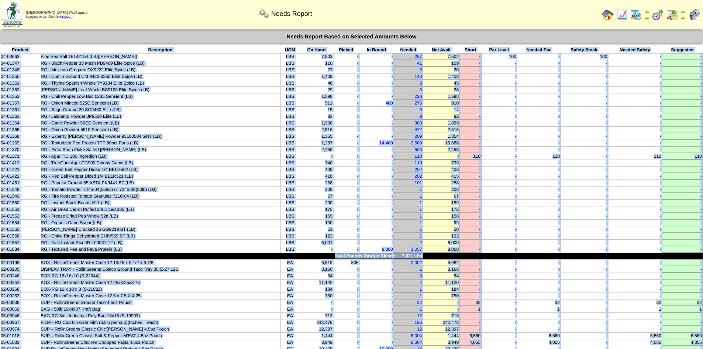
scroll to position [0, 0]
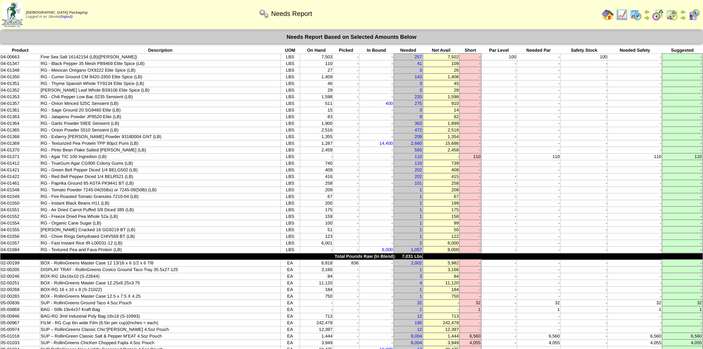
drag, startPoint x: 19, startPoint y: 46, endPoint x: 117, endPoint y: 62, distance: 99.9
click at [148, 67] on td "RG - Mexican Oregano OX9222 Elite Spice (LB)" at bounding box center [160, 70] width 240 height 7
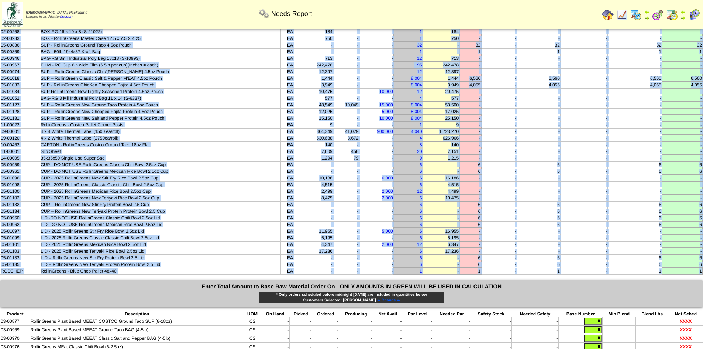
scroll to position [258, 0]
drag, startPoint x: 7, startPoint y: 48, endPoint x: 703, endPoint y: 271, distance: 730.7
click at [702, 271] on html "[DEMOGRAPHIC_DATA] Packaging Logged in as Jdexter (logout) Print All" at bounding box center [351, 107] width 703 height 730
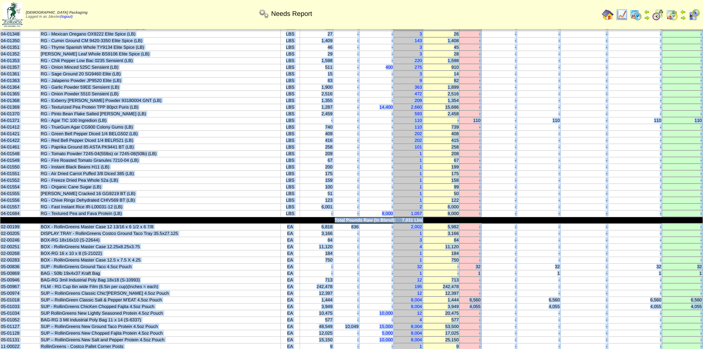
scroll to position [0, 0]
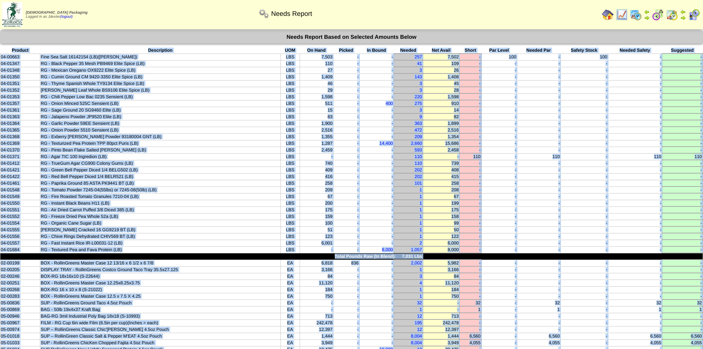
copy tbody "Product Description UOM On Hand Picked In Bound Needed Net Avail Short Par Leve…"
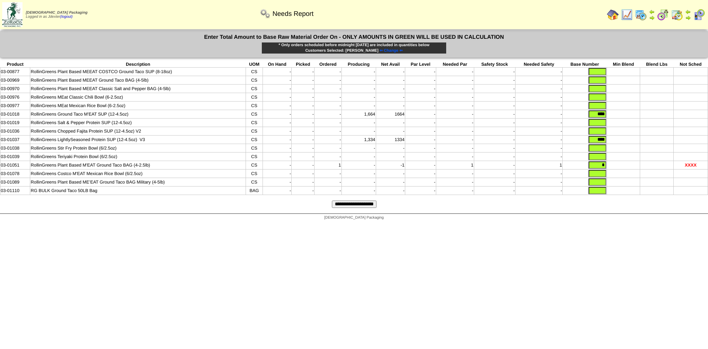
drag, startPoint x: 592, startPoint y: 118, endPoint x: 612, endPoint y: 118, distance: 19.9
click at [612, 118] on tr "03-01018 RollinGreens Ground Taco M'EAT SUP (12-4.5oz) CS - - - 1,664 1664 - - …" at bounding box center [354, 114] width 708 height 8
type input "****"
drag, startPoint x: 590, startPoint y: 142, endPoint x: 610, endPoint y: 143, distance: 19.6
click at [610, 143] on tr "03-01037 RollinGreens LightlySeasoned Protein SUP (12-4.5oz) V3 CS - - - 1,334 …" at bounding box center [354, 139] width 708 height 8
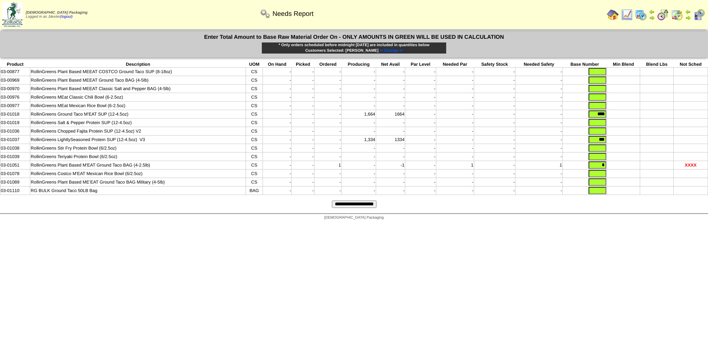
type input "***"
drag, startPoint x: 601, startPoint y: 199, endPoint x: 602, endPoint y: 195, distance: 3.9
click at [602, 194] on input "text" at bounding box center [598, 190] width 18 height 7
type input "*"
click at [598, 186] on input "text" at bounding box center [598, 181] width 18 height 7
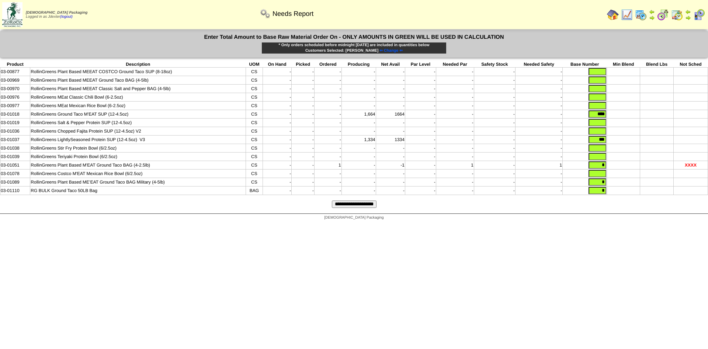
type input "*"
click at [603, 177] on input "text" at bounding box center [598, 173] width 18 height 7
type input "*"
click at [603, 159] on input "text" at bounding box center [598, 156] width 18 height 7
type input "*"
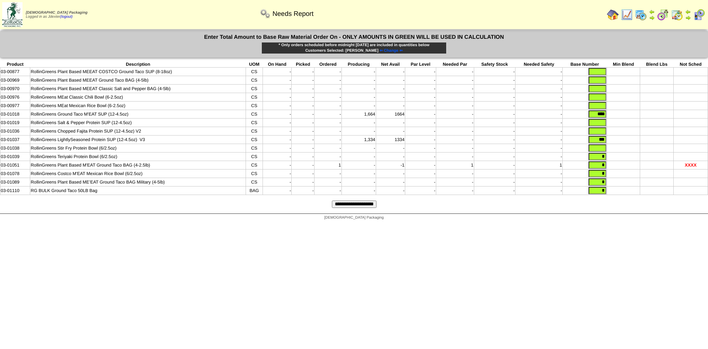
click at [603, 151] on input "text" at bounding box center [598, 147] width 18 height 7
type input "*"
click at [603, 131] on input "text" at bounding box center [598, 130] width 18 height 7
type input "*"
click at [602, 126] on input "text" at bounding box center [598, 122] width 18 height 7
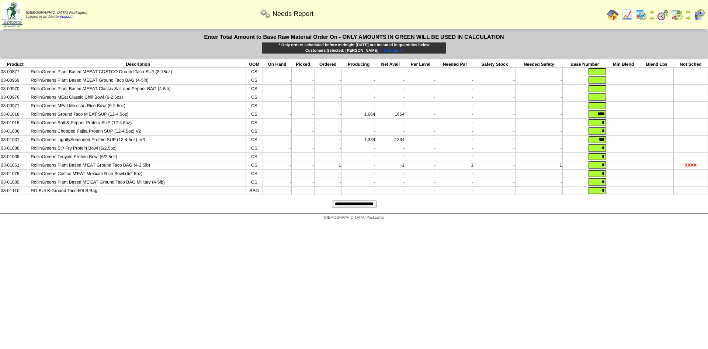
type input "*"
click at [603, 104] on input "text" at bounding box center [598, 105] width 18 height 7
type input "*"
click at [603, 99] on input "text" at bounding box center [598, 96] width 18 height 7
type input "*"
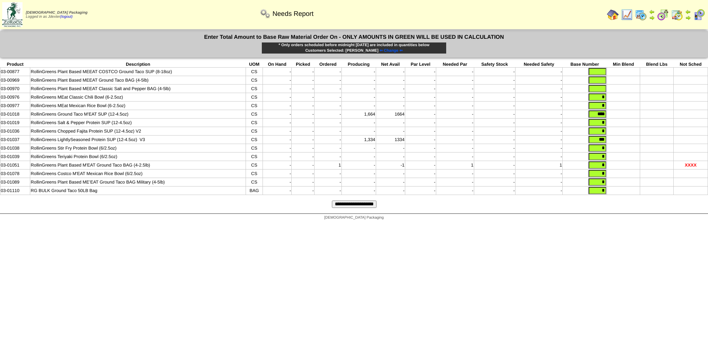
click at [602, 89] on input "text" at bounding box center [598, 88] width 18 height 7
type input "*"
click at [602, 82] on input "text" at bounding box center [598, 79] width 18 height 7
type input "*"
click at [602, 73] on input "text" at bounding box center [598, 71] width 18 height 7
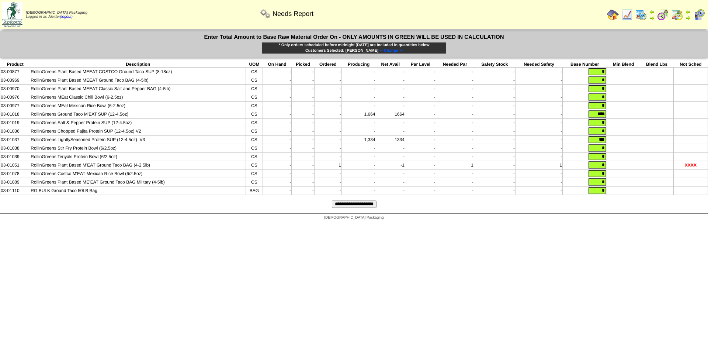
type input "*"
click at [623, 224] on html "[DEMOGRAPHIC_DATA] Packaging Logged in as Jdexter (logout) Print All" at bounding box center [354, 112] width 708 height 224
click at [373, 208] on input "**********" at bounding box center [354, 203] width 45 height 7
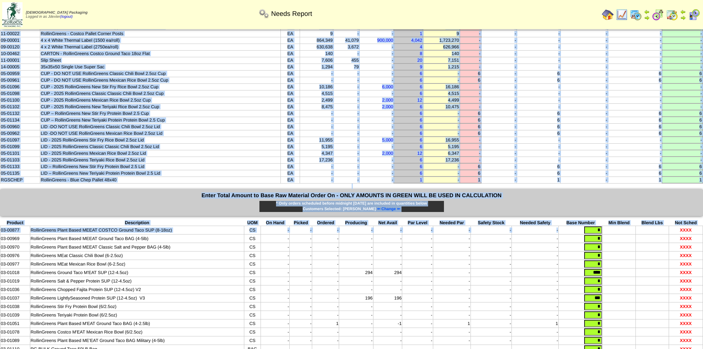
scroll to position [369, 0]
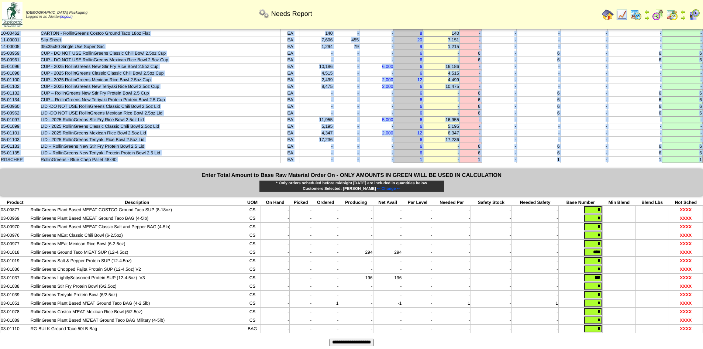
drag, startPoint x: 11, startPoint y: 50, endPoint x: 693, endPoint y: 163, distance: 692.1
click at [693, 163] on div "Needs Report Needs Report Based on Selected Amounts Below Product Description U…" at bounding box center [351, 7] width 703 height 690
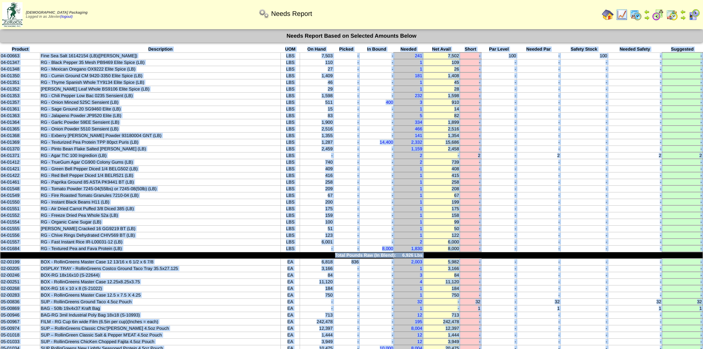
scroll to position [0, 0]
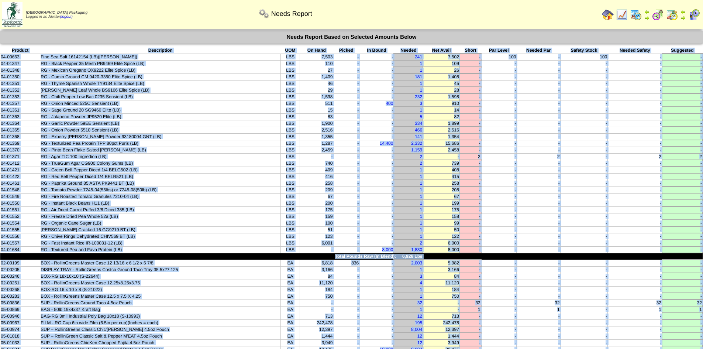
copy tbody "Product Description UOM On Hand Picked In Bound Needed Net Avail Short Par Leve…"
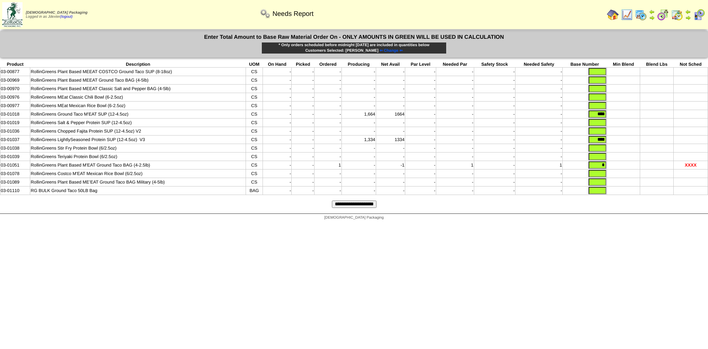
drag, startPoint x: 592, startPoint y: 115, endPoint x: 619, endPoint y: 116, distance: 26.6
click at [619, 116] on tr "03-01018 RollinGreens Ground Taco M'EAT SUP (12-4.5oz) CS - - - 1,664 1664 - - …" at bounding box center [354, 114] width 708 height 8
type input "***"
click at [600, 122] on input "text" at bounding box center [598, 122] width 18 height 7
type input "***"
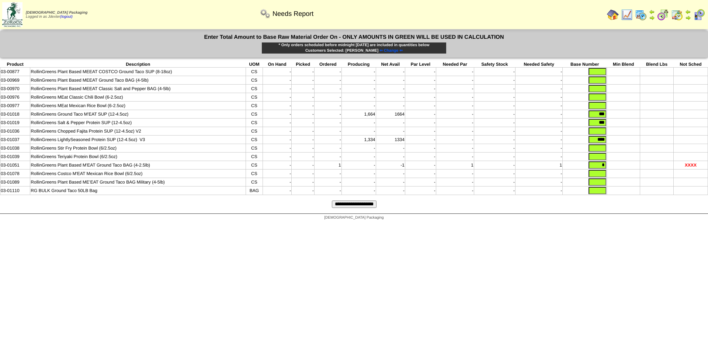
click at [600, 134] on input "text" at bounding box center [598, 130] width 18 height 7
type input "***"
drag, startPoint x: 591, startPoint y: 144, endPoint x: 617, endPoint y: 144, distance: 26.2
click at [617, 144] on tr "03-01037 RollinGreens LightlySeasoned Protein SUP (12-4.5oz) V3 CS - - - 1,334 …" at bounding box center [354, 139] width 708 height 8
drag, startPoint x: 599, startPoint y: 167, endPoint x: 626, endPoint y: 172, distance: 28.0
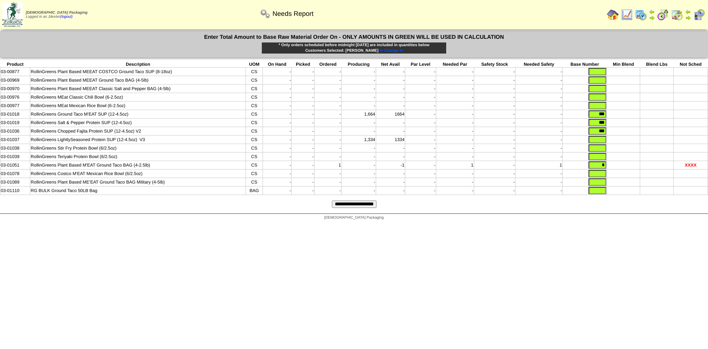
click at [626, 169] on tr "03-01051 RollinGreens Plant Based M'EAT Ground Taco BAG (4-2.5lb) CS - - 1 - -1…" at bounding box center [354, 165] width 708 height 8
click at [630, 224] on html "[DEMOGRAPHIC_DATA] Packaging Logged in as Jdexter (logout) Print All" at bounding box center [354, 112] width 708 height 224
click at [600, 152] on input "text" at bounding box center [598, 147] width 18 height 7
type input "****"
click at [601, 159] on input "text" at bounding box center [598, 156] width 18 height 7
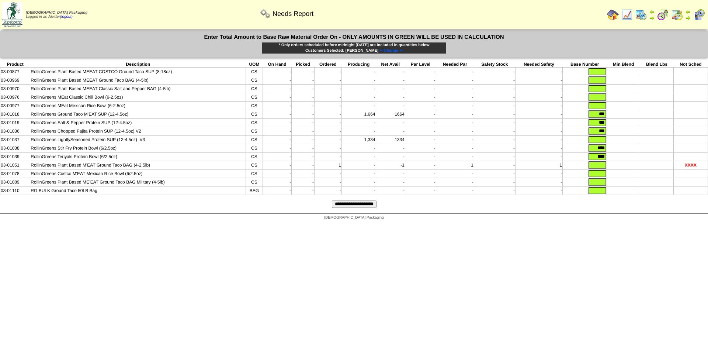
type input "****"
click at [601, 167] on input "text" at bounding box center [598, 164] width 18 height 7
type input "***"
drag, startPoint x: 604, startPoint y: 219, endPoint x: 599, endPoint y: 207, distance: 12.5
click at [604, 214] on div "Needs Report Enter Total Amount to Base Raw Material Order On - ONLY AMOUNTS IN…" at bounding box center [354, 122] width 708 height 183
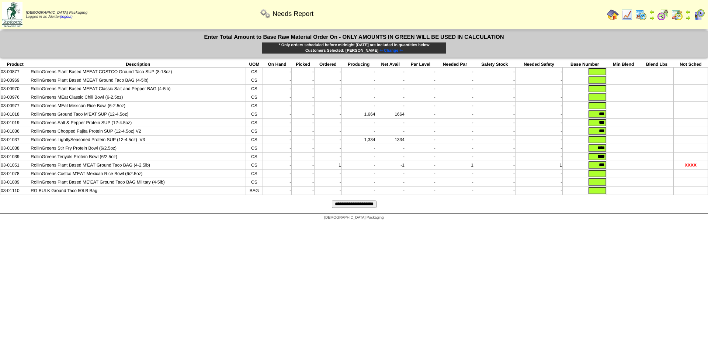
click at [599, 194] on input "text" at bounding box center [598, 190] width 18 height 7
type input "*"
click at [602, 186] on input "text" at bounding box center [598, 181] width 18 height 7
type input "*"
click at [600, 177] on input "text" at bounding box center [598, 173] width 18 height 7
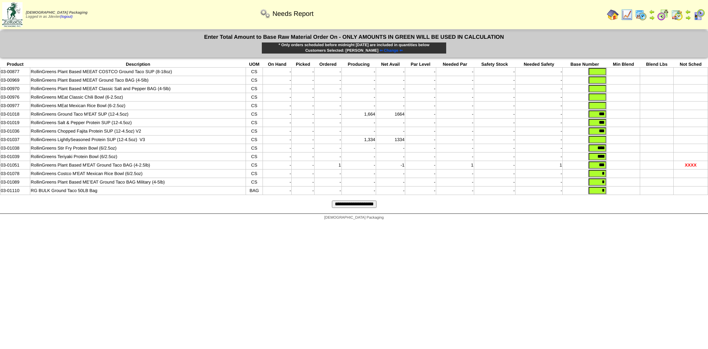
type input "*"
click at [603, 142] on input "text" at bounding box center [598, 139] width 18 height 7
type input "*"
click at [599, 108] on input "text" at bounding box center [598, 105] width 18 height 7
type input "*"
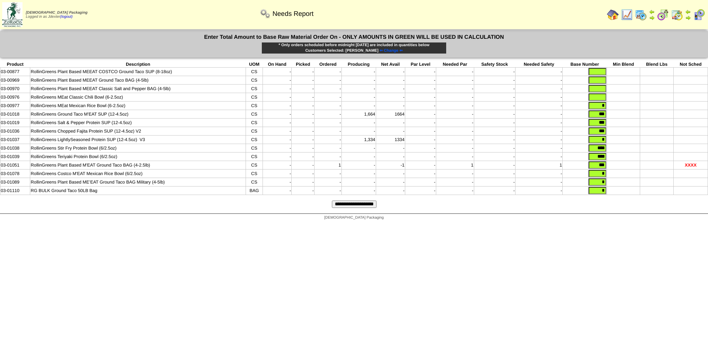
click at [601, 96] on input "text" at bounding box center [598, 96] width 18 height 7
type input "*"
click at [601, 91] on input "text" at bounding box center [598, 88] width 18 height 7
type input "*"
click at [603, 82] on input "text" at bounding box center [598, 79] width 18 height 7
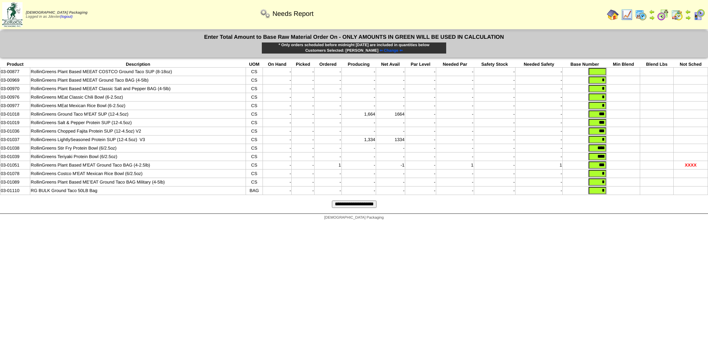
type input "*"
click at [603, 72] on input "text" at bounding box center [598, 71] width 18 height 7
type input "*"
click at [374, 208] on input "**********" at bounding box center [354, 203] width 45 height 7
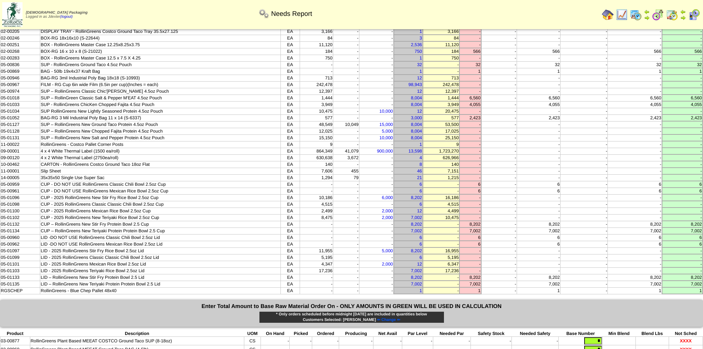
scroll to position [295, 0]
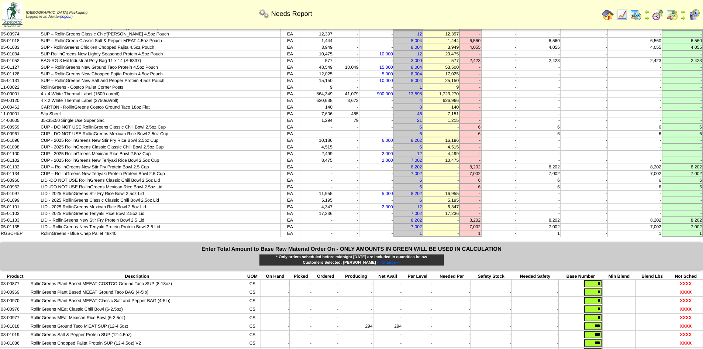
drag, startPoint x: 11, startPoint y: 49, endPoint x: 706, endPoint y: 234, distance: 719.1
click at [702, 234] on html "[DEMOGRAPHIC_DATA] Packaging Logged in as Jdexter (logout) Print All" at bounding box center [351, 70] width 703 height 730
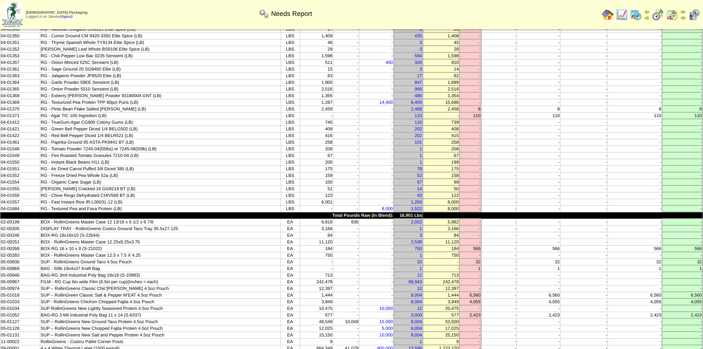
scroll to position [0, 0]
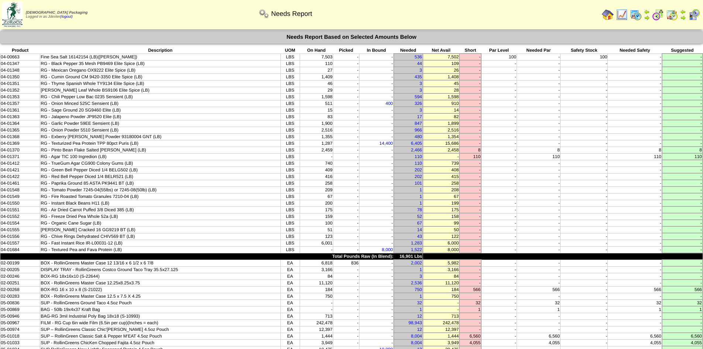
copy table
